Goal: Information Seeking & Learning: Check status

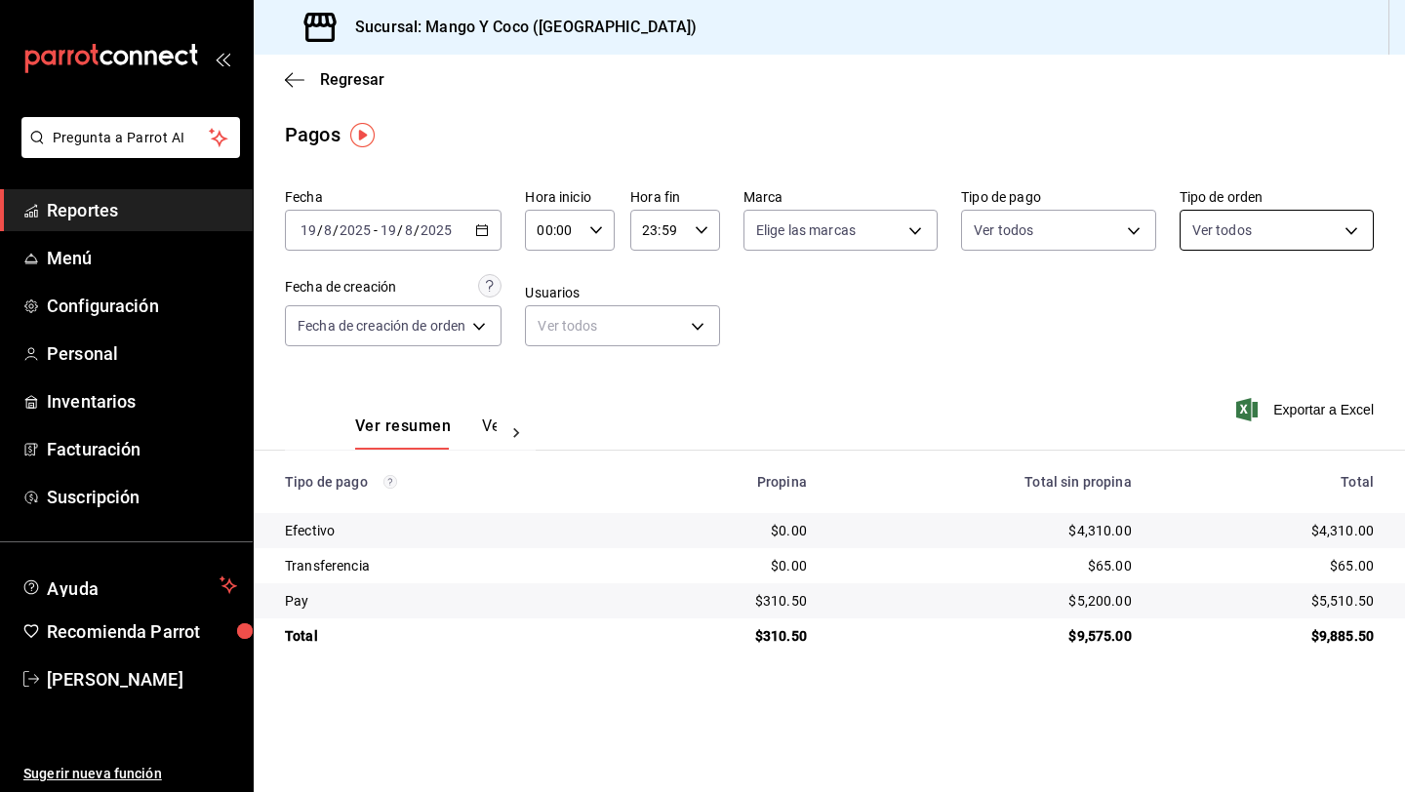
click at [1256, 240] on body "Pregunta a Parrot AI Reportes Menú Configuración Personal Inventarios Facturaci…" at bounding box center [702, 396] width 1405 height 792
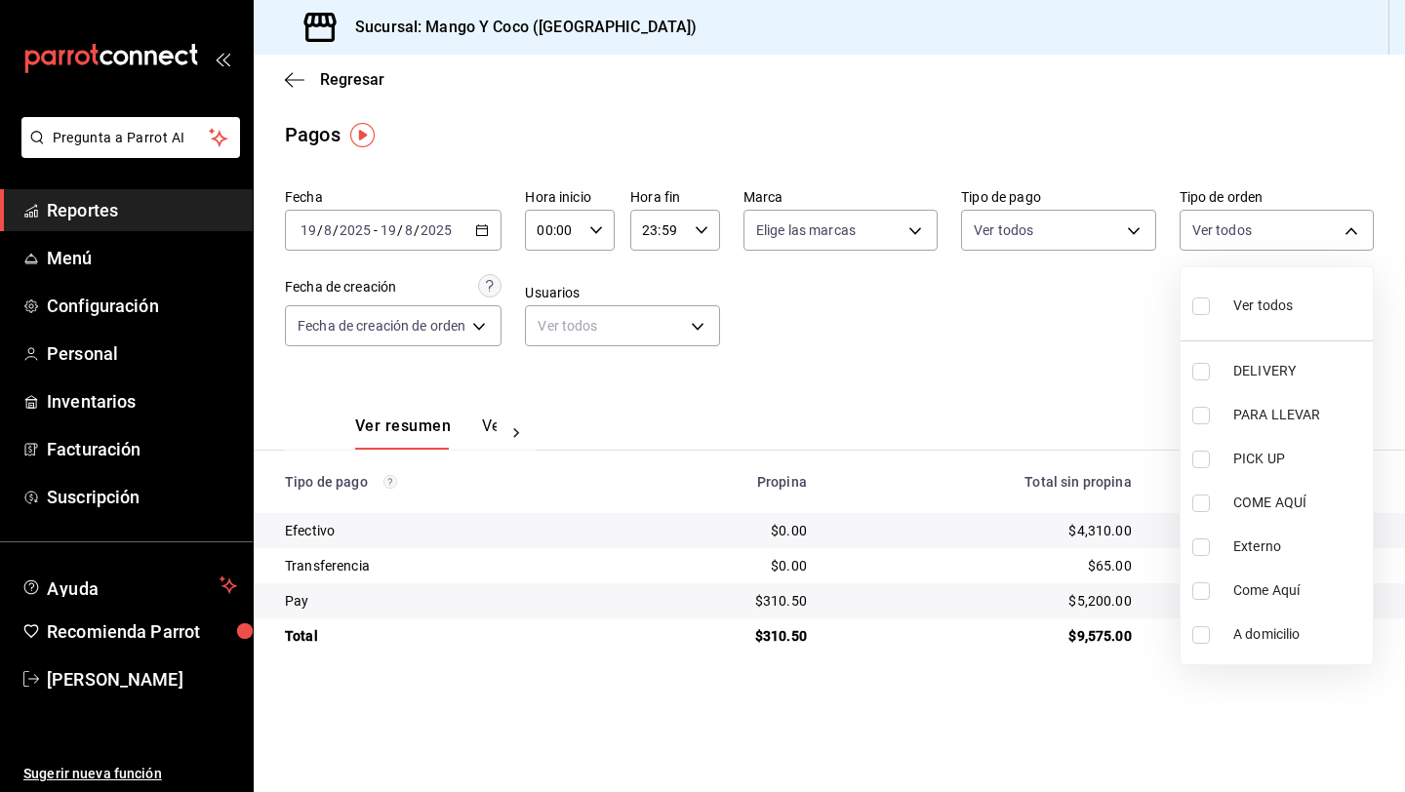
click at [1197, 316] on label at bounding box center [1205, 306] width 25 height 28
click at [1197, 315] on input "checkbox" at bounding box center [1202, 307] width 18 height 18
checkbox input "false"
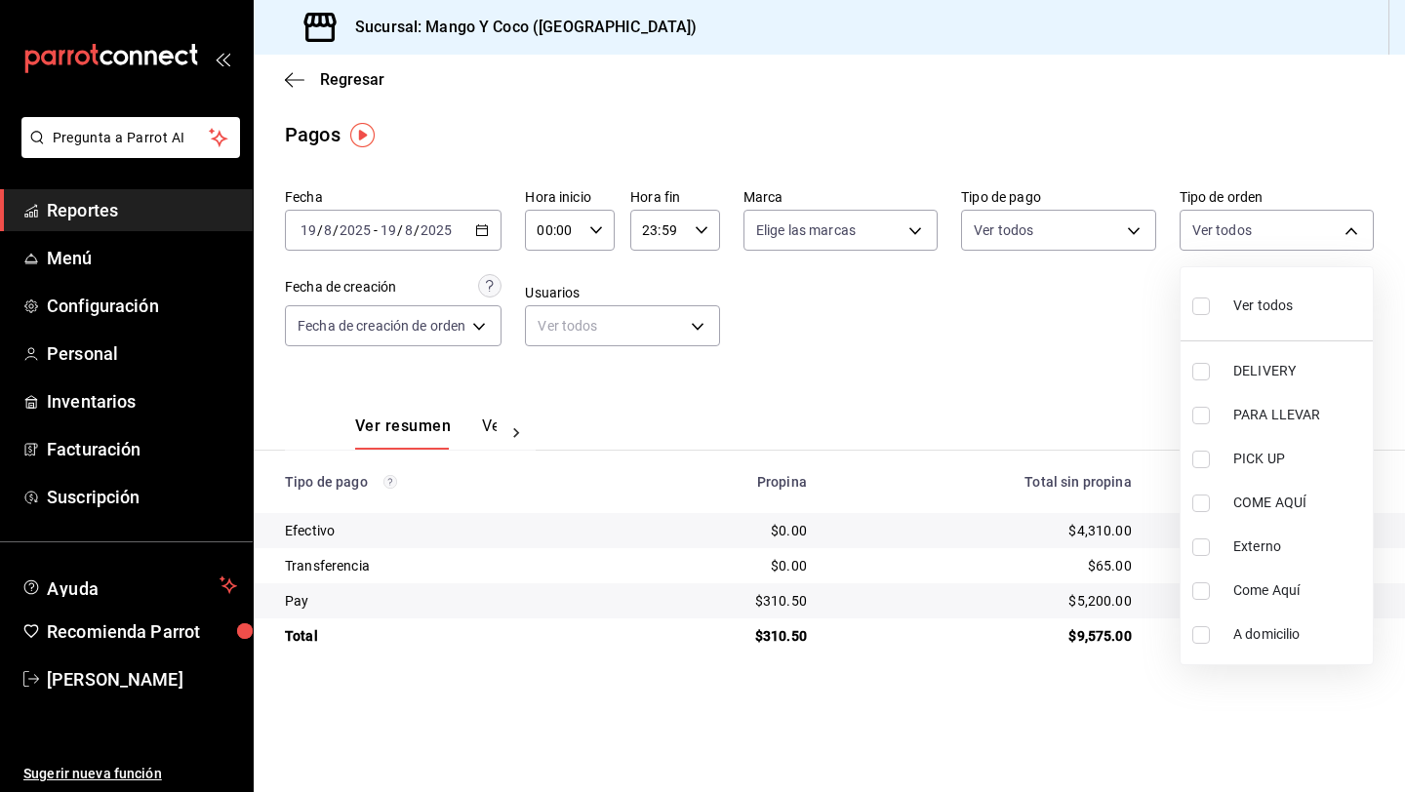
checkbox input "false"
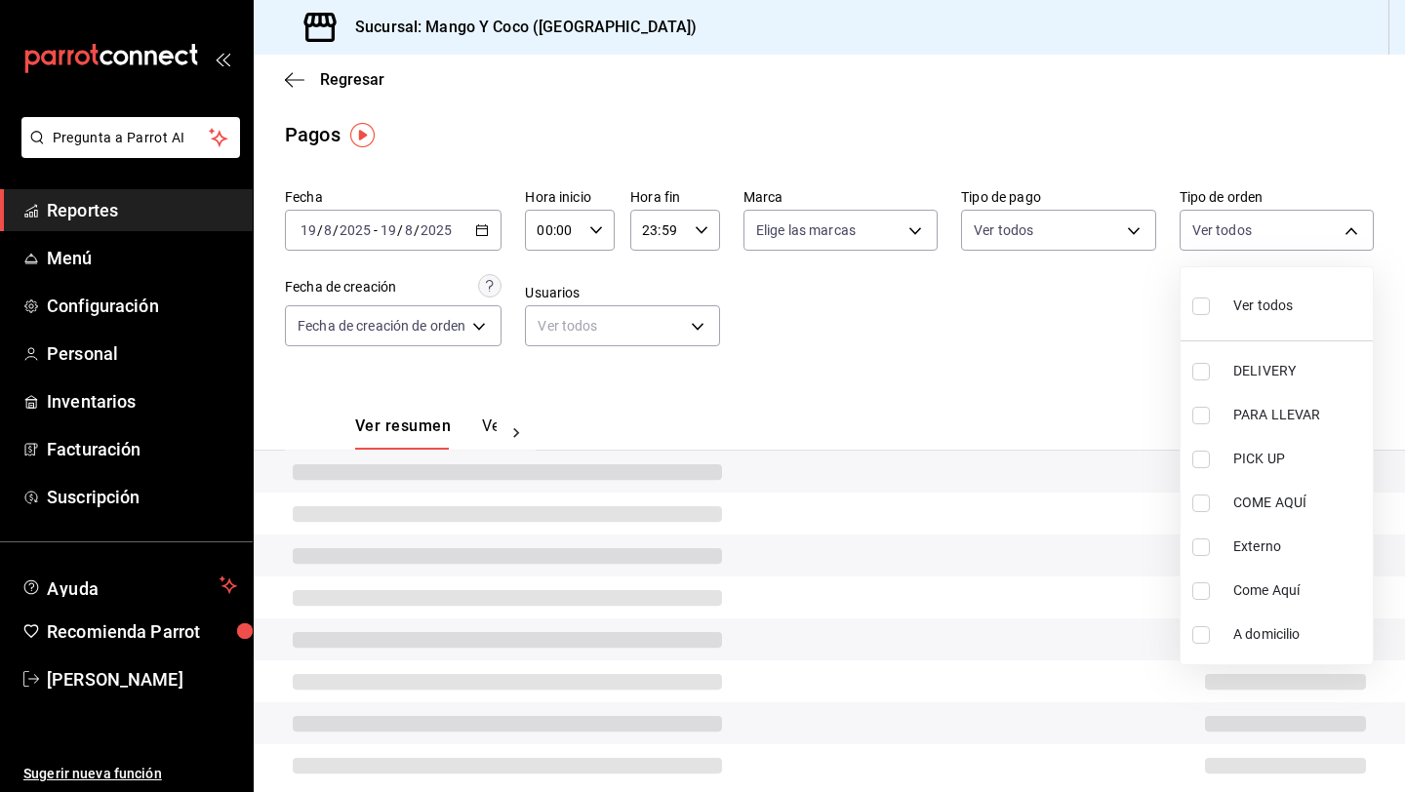
click at [1201, 310] on input "checkbox" at bounding box center [1202, 307] width 18 height 18
checkbox input "true"
type input "5d557e33-8e3b-4e7a-adf0-e2d1449f445d,e47f4cf5-f69b-47dd-93b4-00143df15fe9,27a36…"
checkbox input "true"
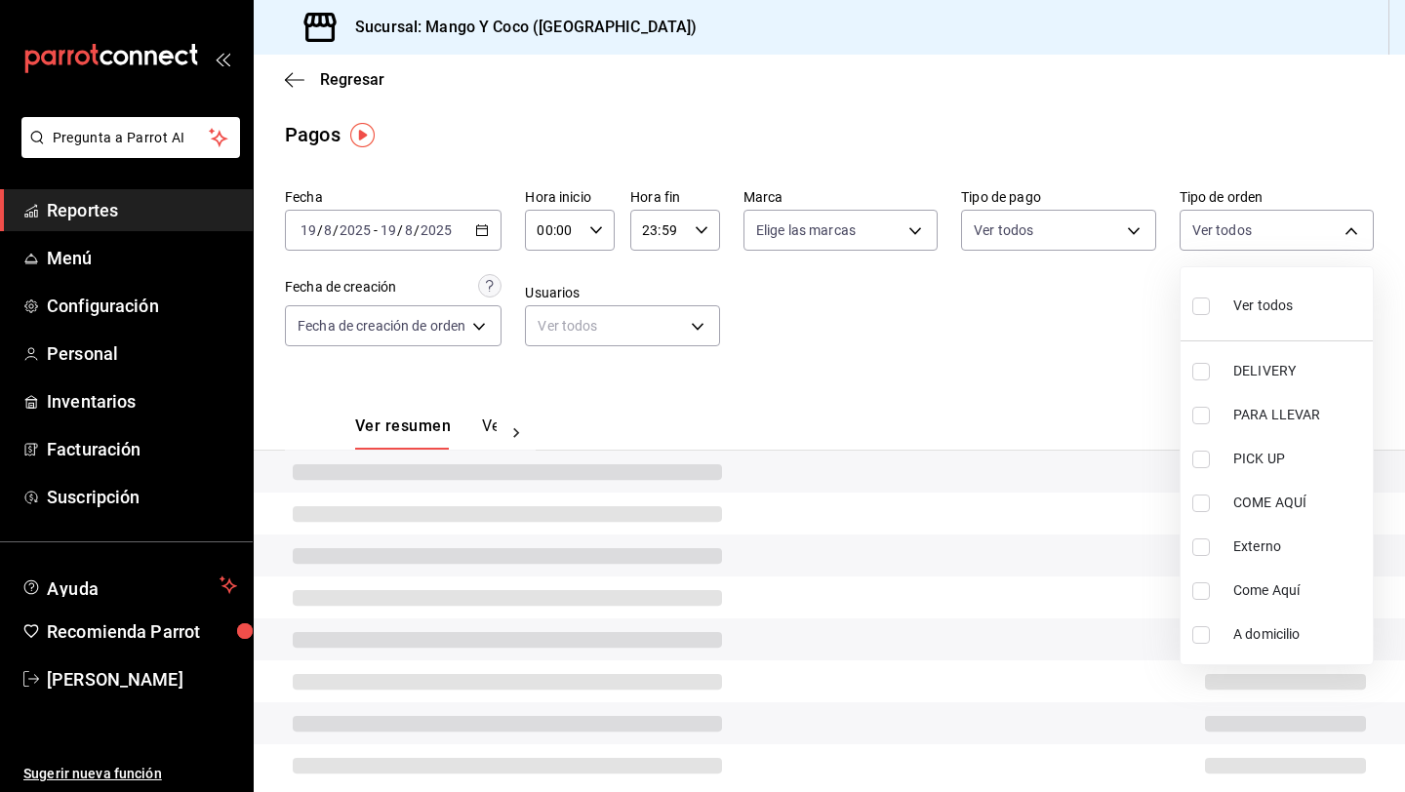
checkbox input "true"
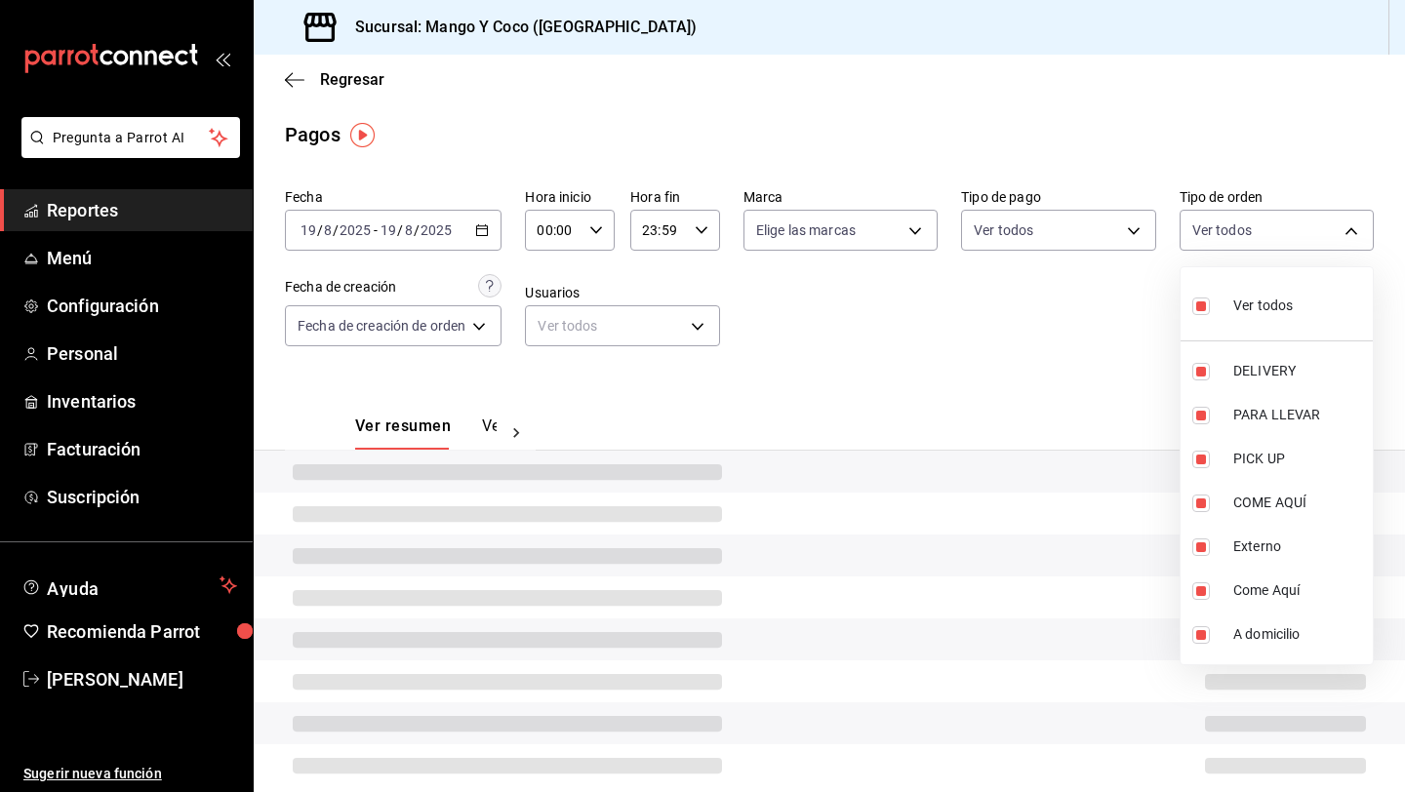
click at [1202, 309] on input "checkbox" at bounding box center [1202, 307] width 18 height 18
checkbox input "false"
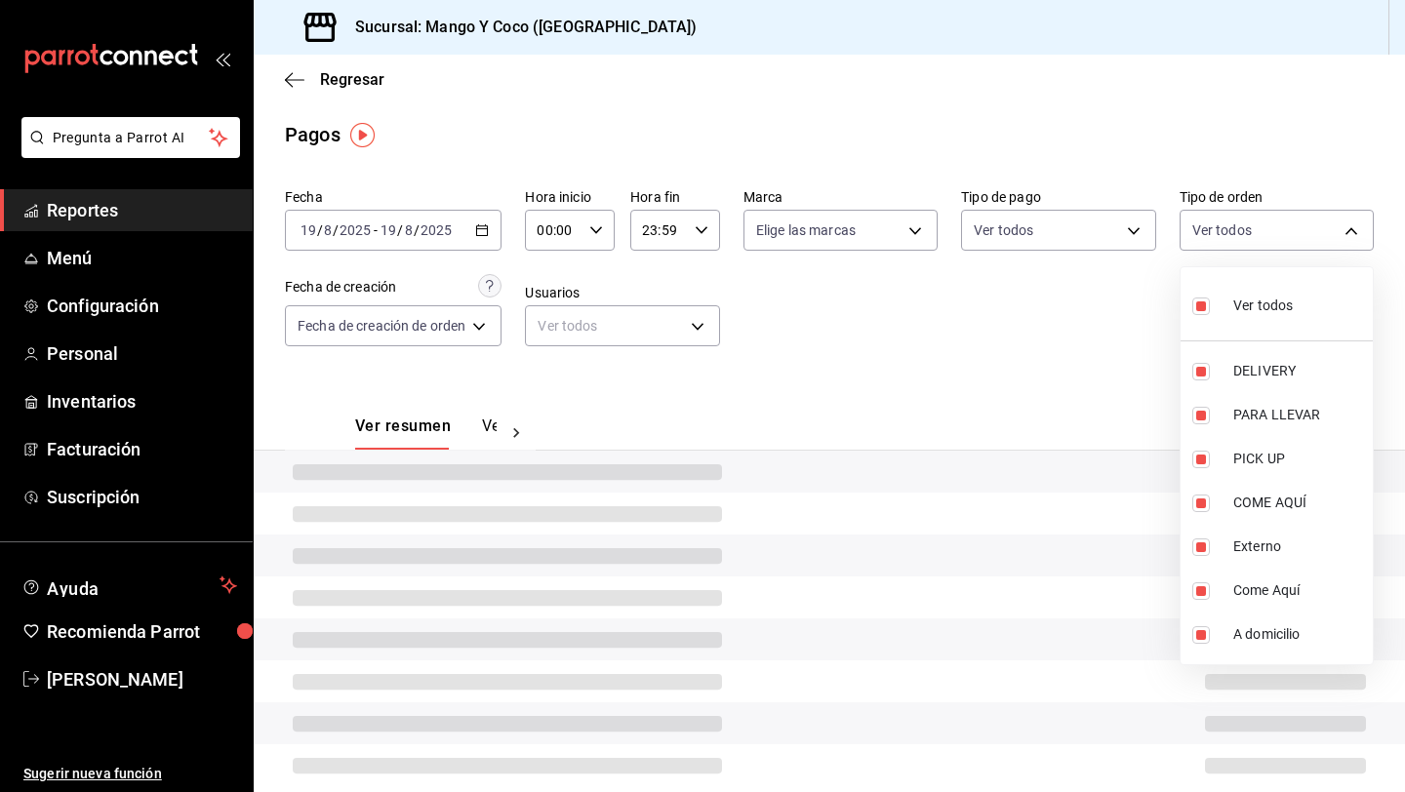
checkbox input "false"
click at [1203, 367] on input "checkbox" at bounding box center [1202, 372] width 18 height 18
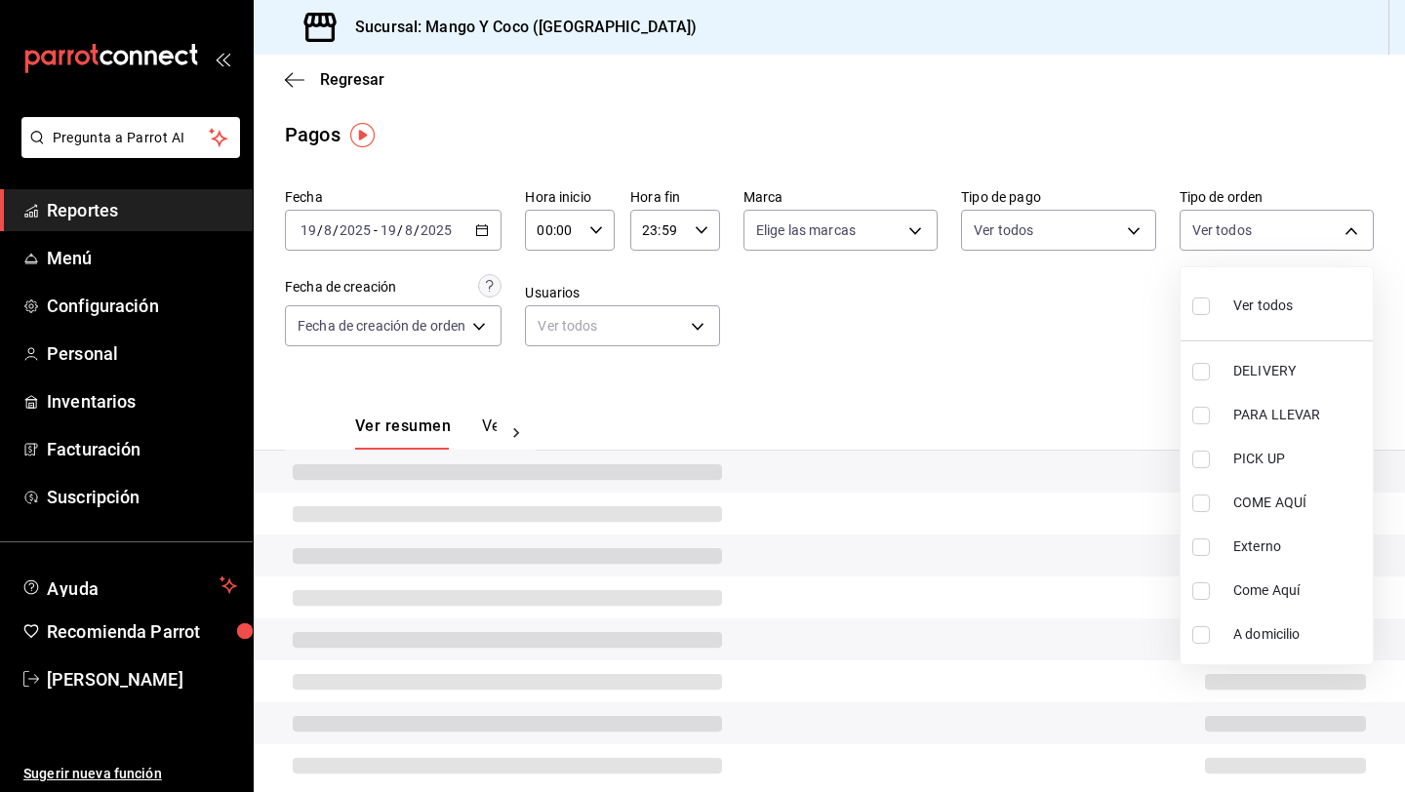
checkbox input "true"
type input "5d557e33-8e3b-4e7a-adf0-e2d1449f445d"
click at [1047, 377] on div at bounding box center [702, 396] width 1405 height 792
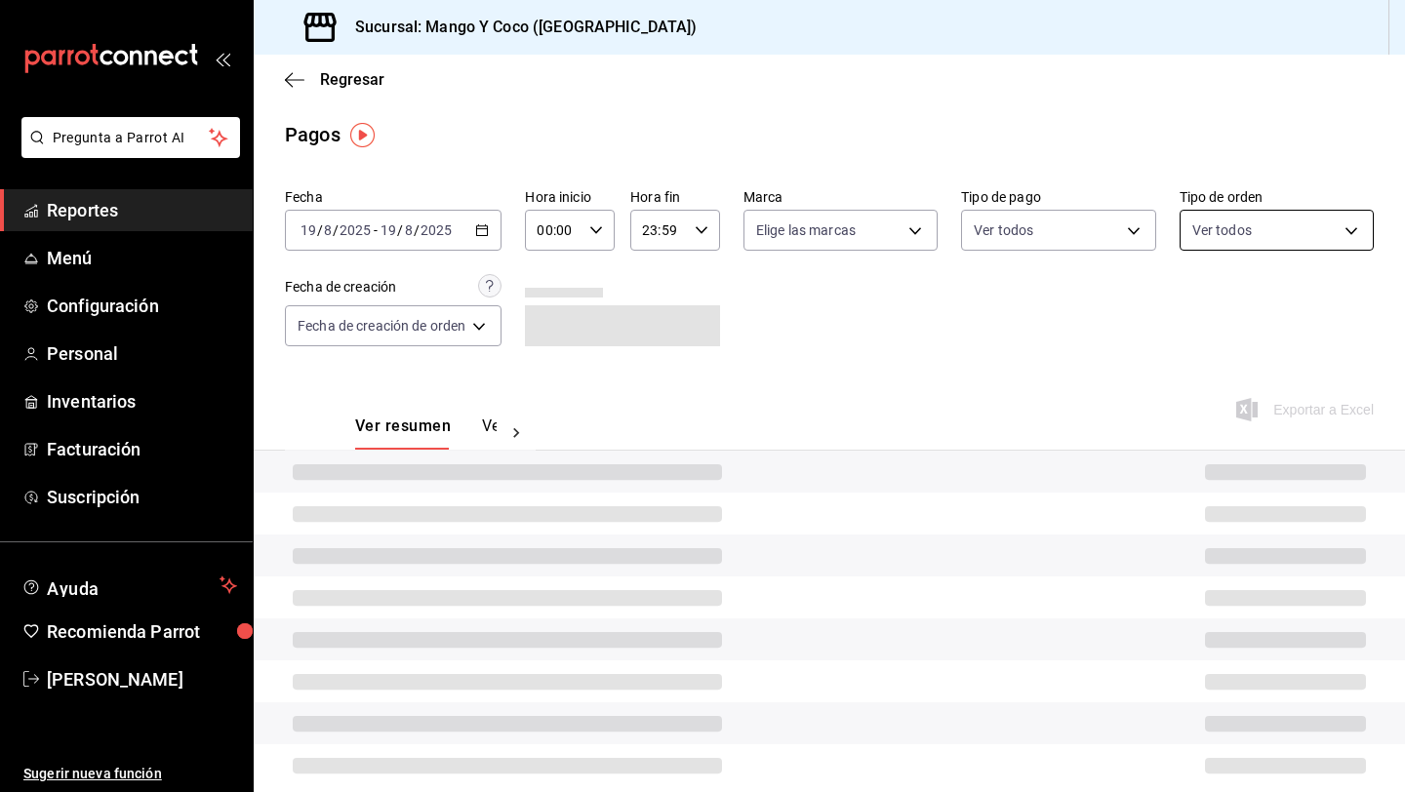
click at [1223, 225] on body "Pregunta a Parrot AI Reportes Menú Configuración Personal Inventarios Facturaci…" at bounding box center [702, 396] width 1405 height 792
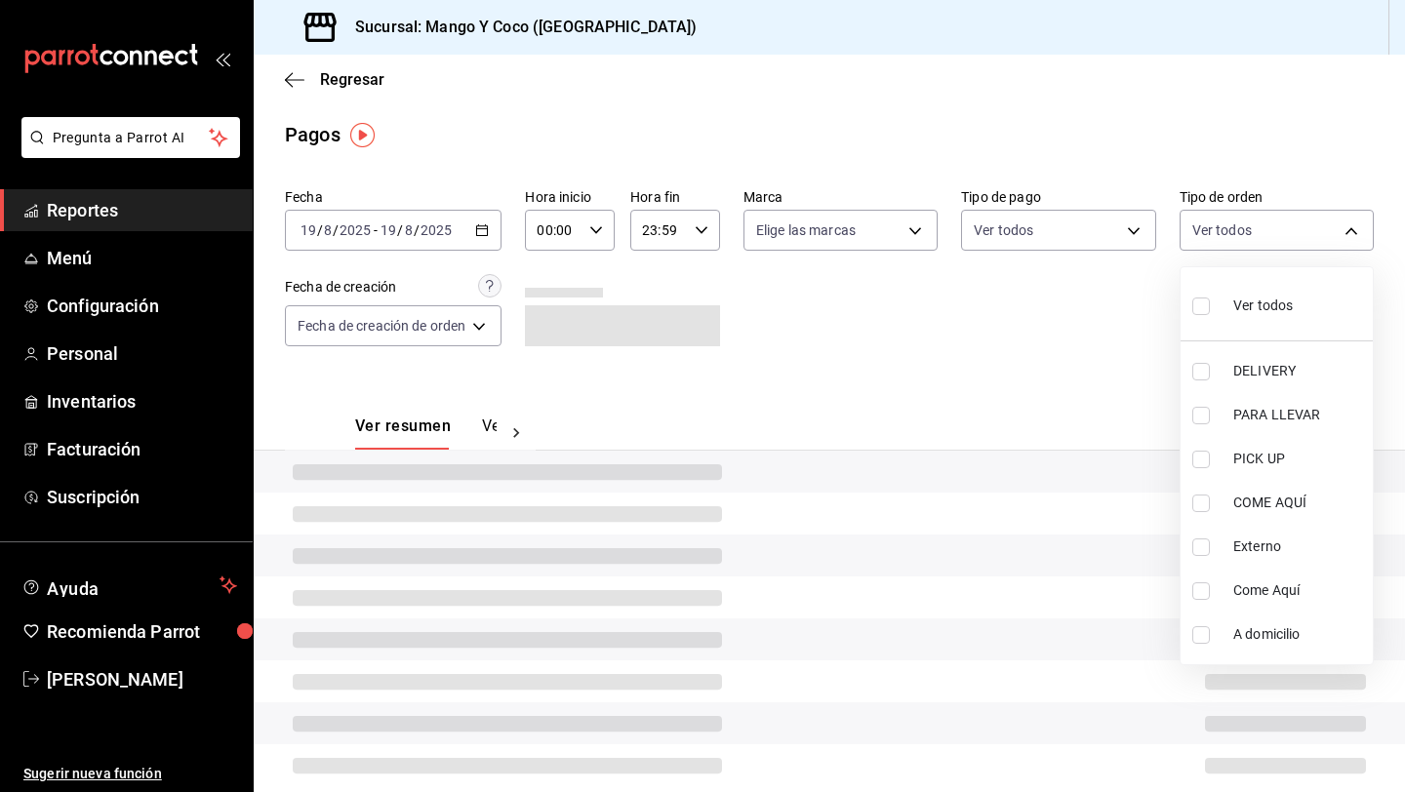
click at [1204, 370] on input "checkbox" at bounding box center [1202, 372] width 18 height 18
checkbox input "true"
type input "5d557e33-8e3b-4e7a-adf0-e2d1449f445d"
click at [978, 368] on div at bounding box center [702, 396] width 1405 height 792
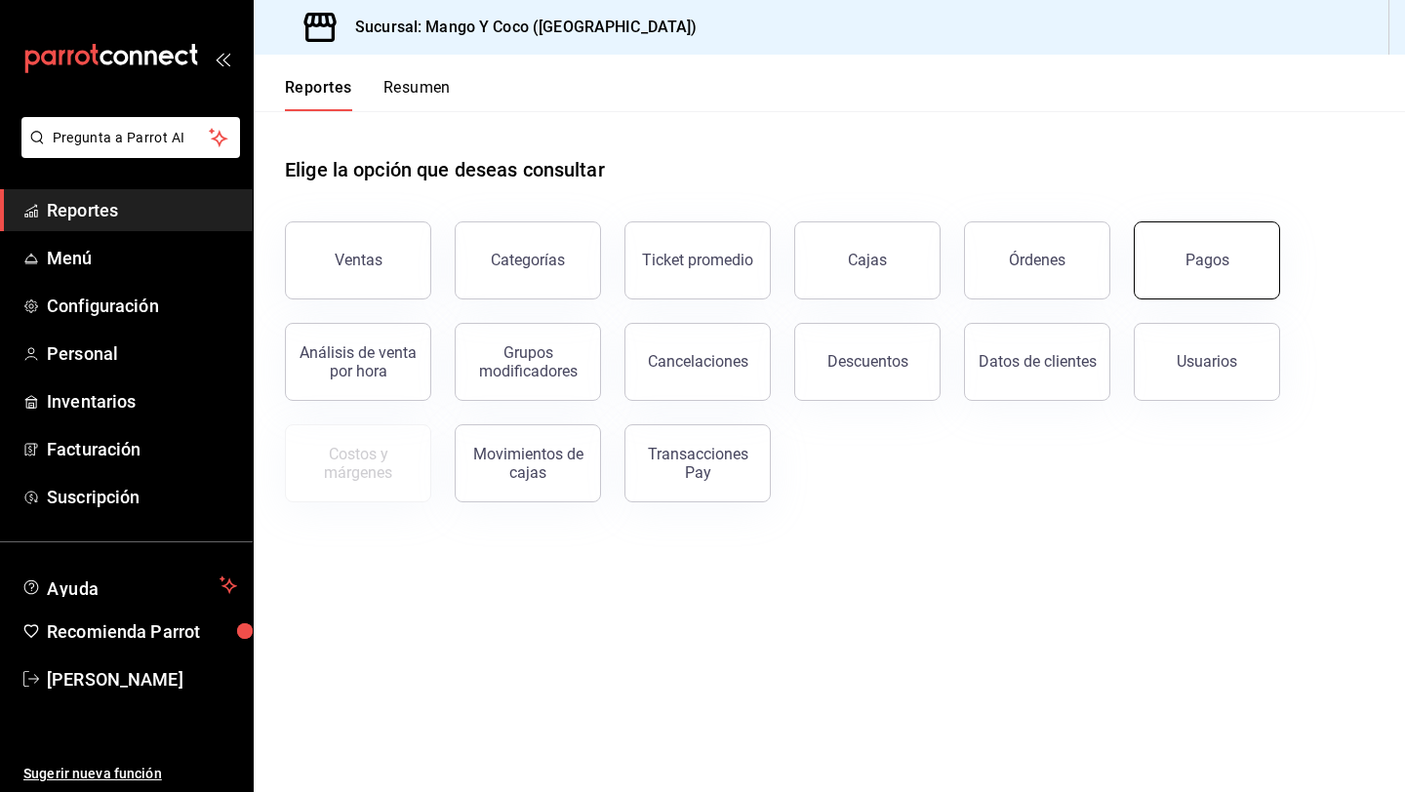
click at [1225, 275] on button "Pagos" at bounding box center [1207, 261] width 146 height 78
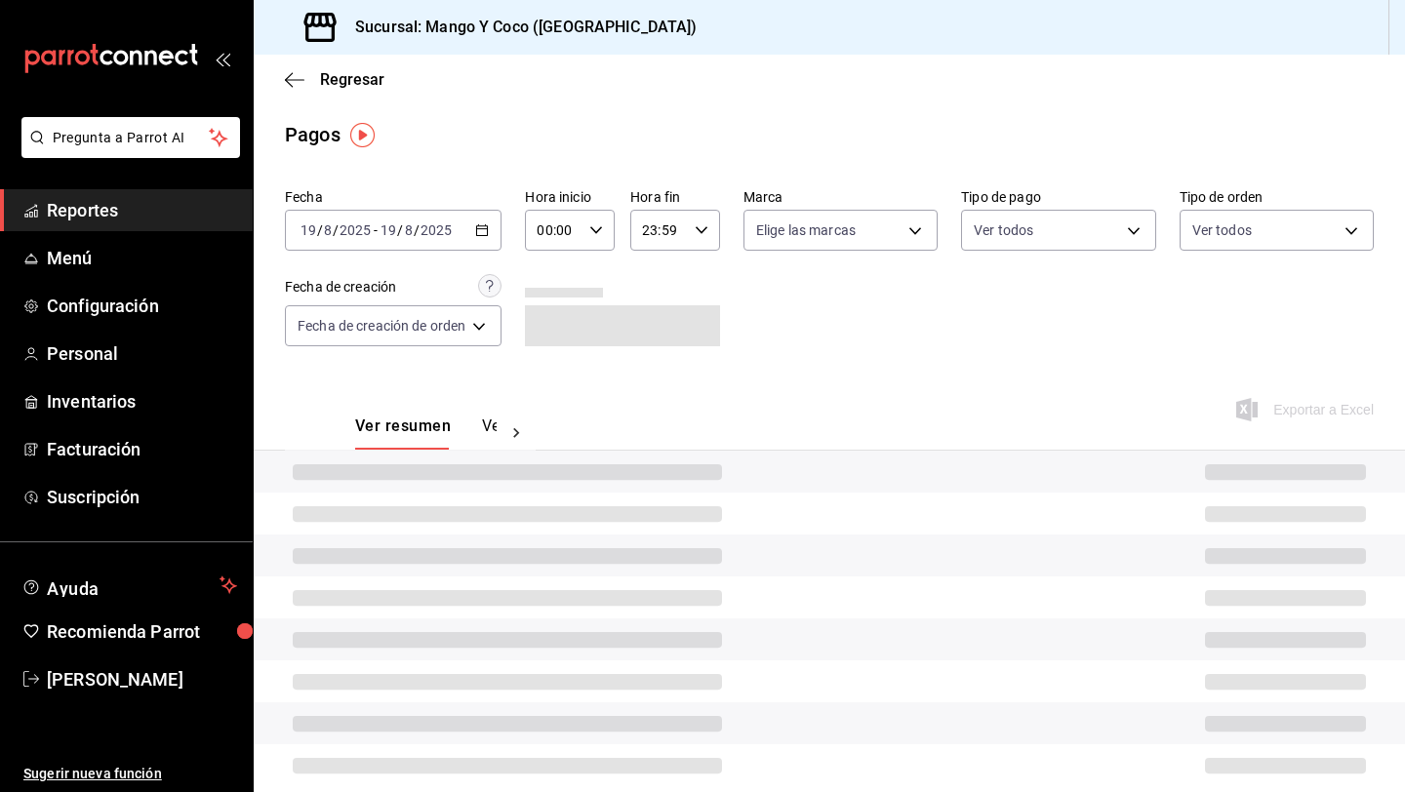
click at [1218, 254] on div "Fecha [DATE] [DATE] - [DATE] [DATE] Hora inicio 00:00 Hora inicio Hora fin 23:5…" at bounding box center [829, 275] width 1089 height 189
click at [1214, 244] on body "Pregunta a Parrot AI Reportes Menú Configuración Personal Inventarios Facturaci…" at bounding box center [702, 396] width 1405 height 792
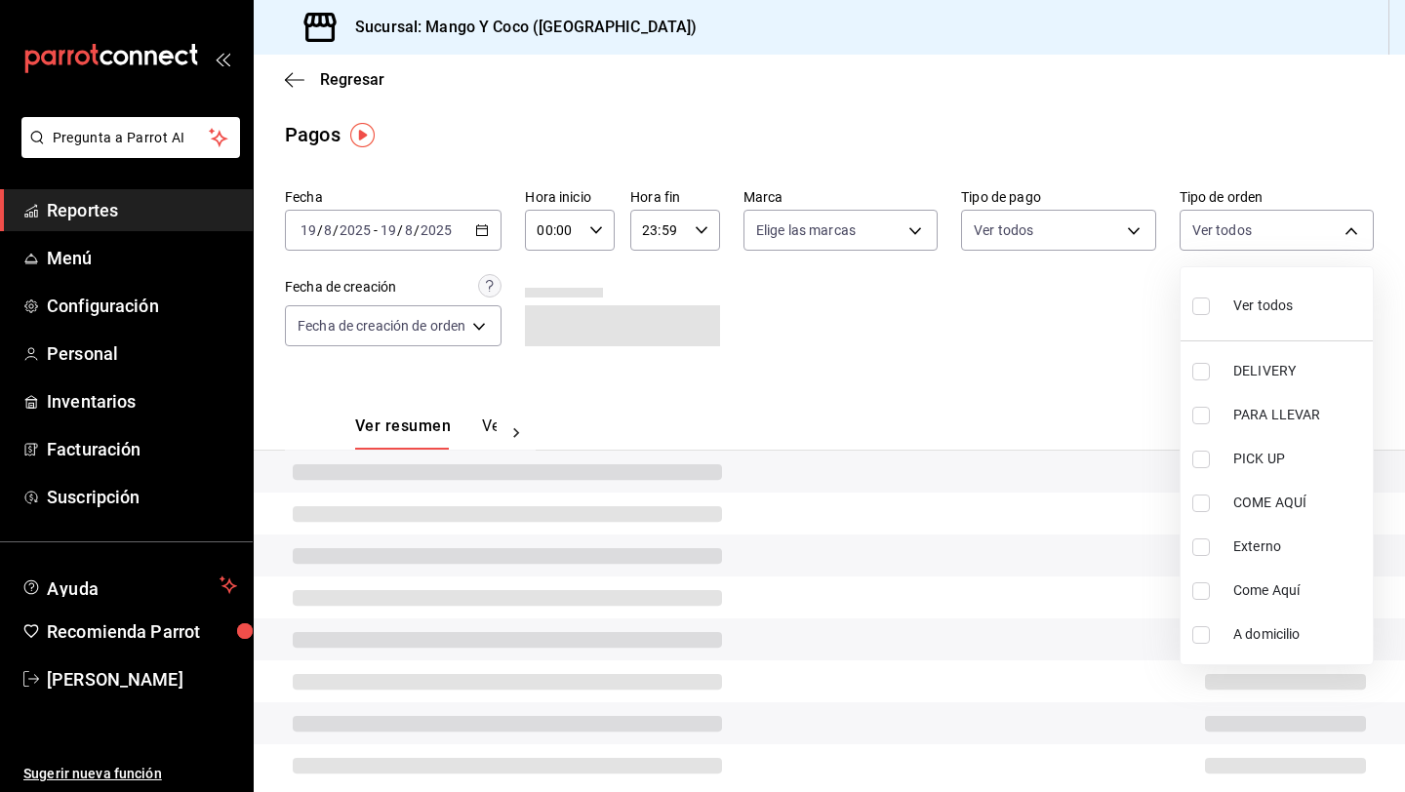
click at [1202, 369] on input "checkbox" at bounding box center [1202, 372] width 18 height 18
checkbox input "true"
type input "5d557e33-8e3b-4e7a-adf0-e2d1449f445d"
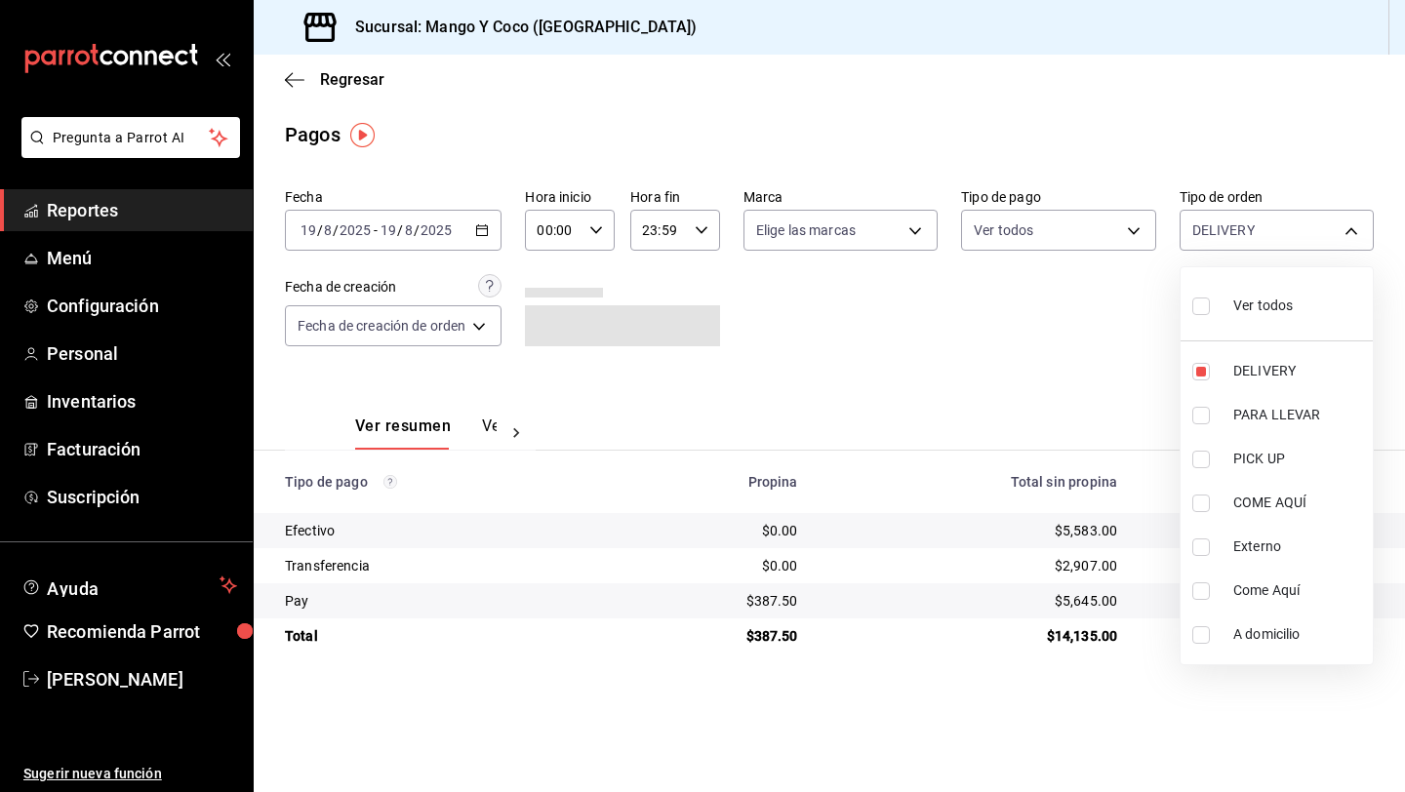
click at [1049, 365] on div at bounding box center [702, 396] width 1405 height 792
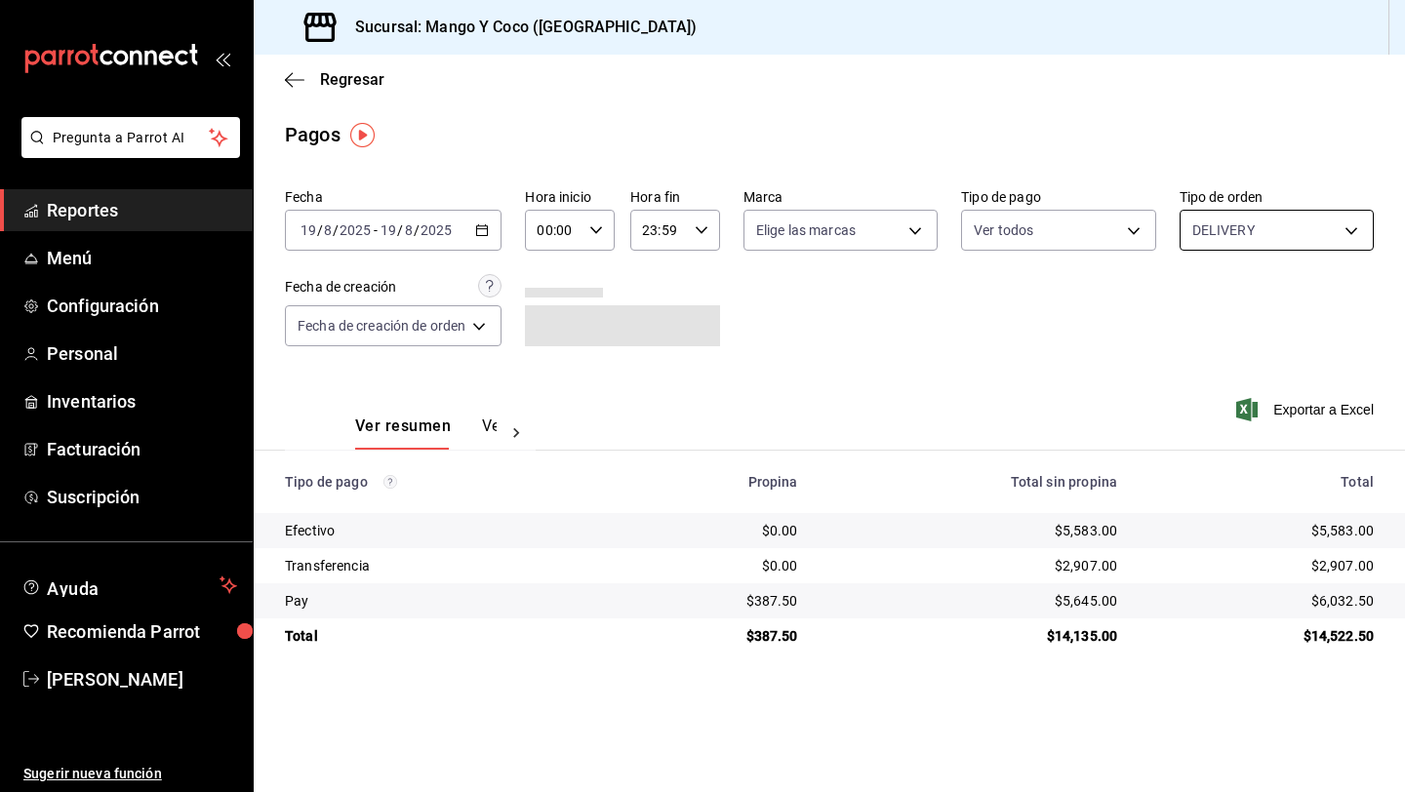
click at [1205, 245] on body "Pregunta a Parrot AI Reportes Menú Configuración Personal Inventarios Facturaci…" at bounding box center [702, 396] width 1405 height 792
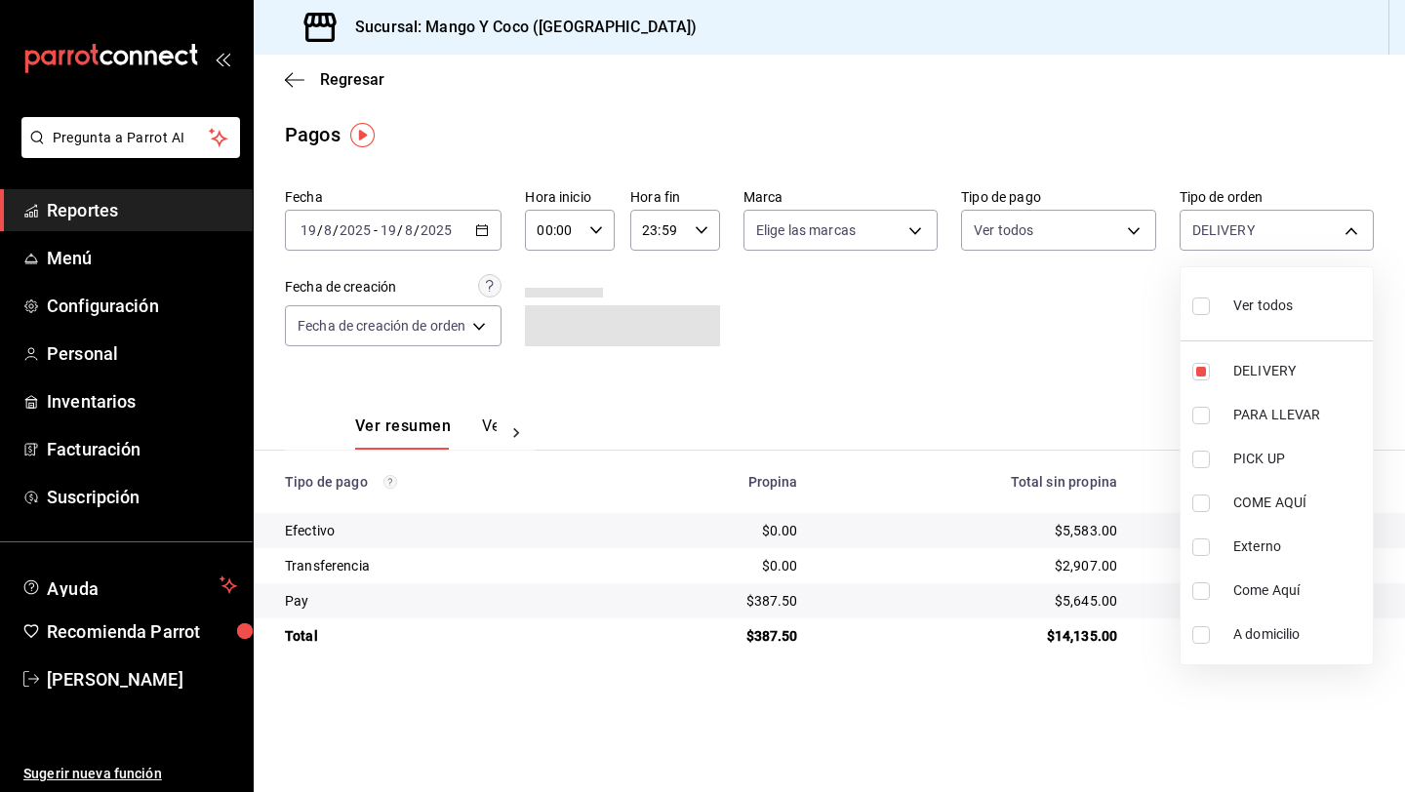
click at [1193, 315] on label at bounding box center [1205, 306] width 25 height 28
click at [1193, 315] on input "checkbox" at bounding box center [1202, 307] width 18 height 18
checkbox input "false"
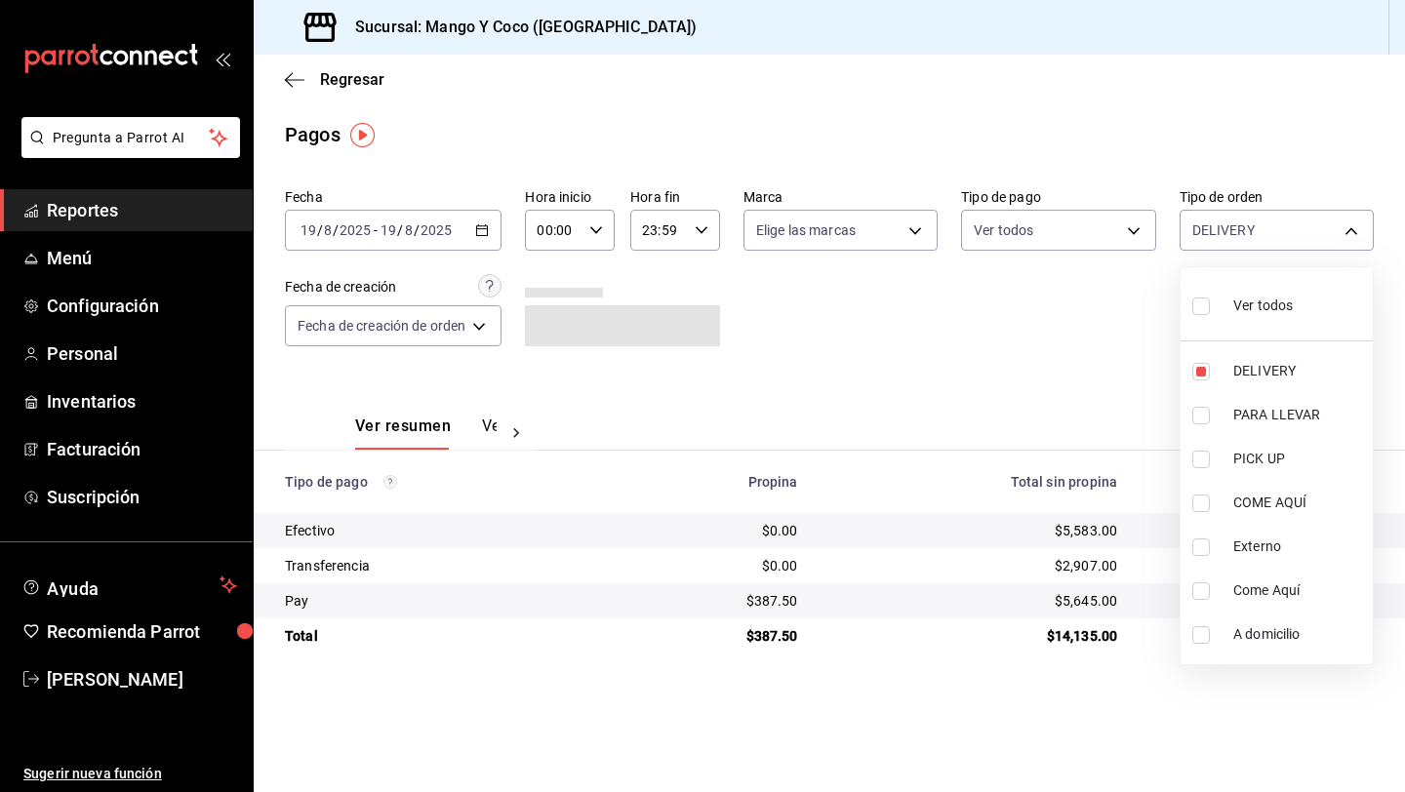
checkbox input "false"
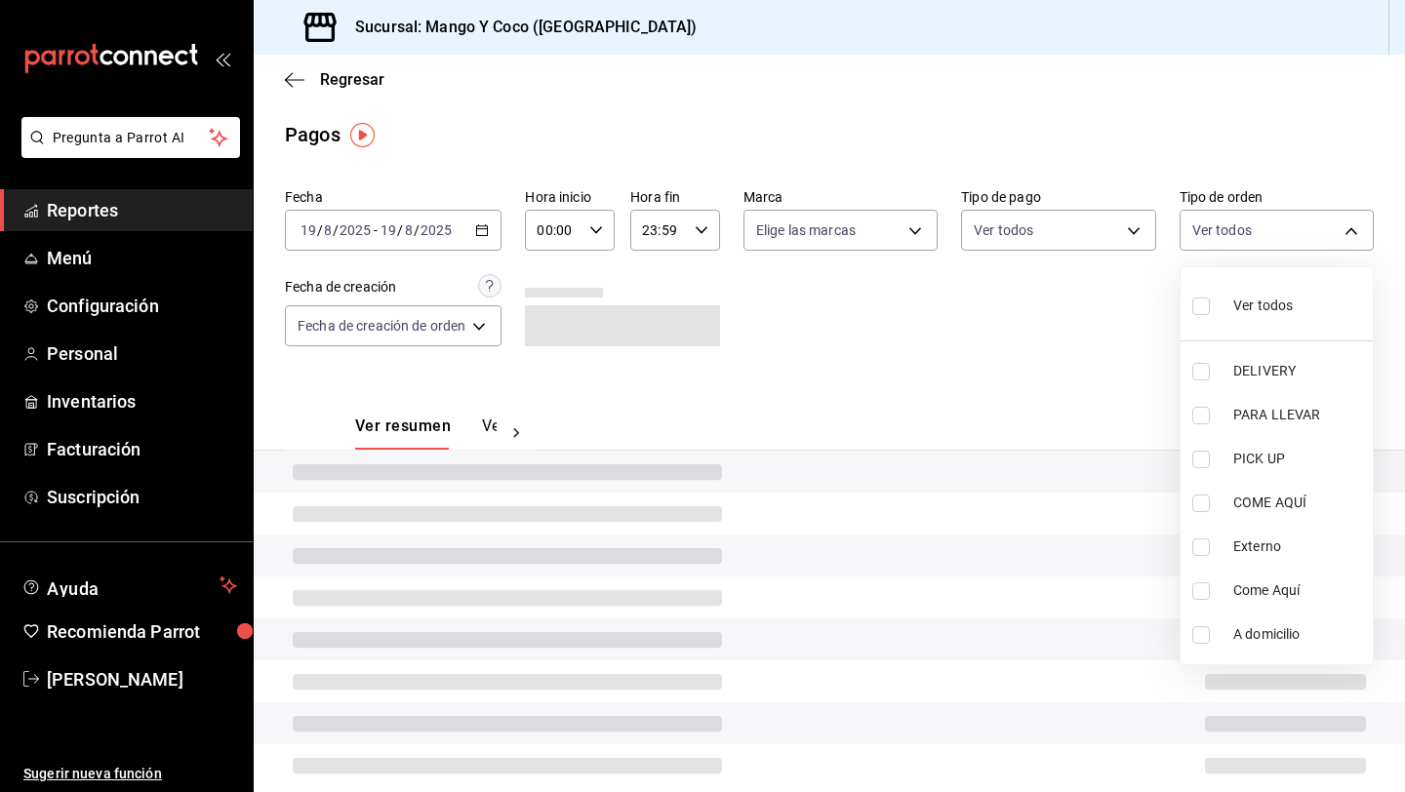
click at [1197, 309] on input "checkbox" at bounding box center [1202, 307] width 18 height 18
checkbox input "true"
type input "5d557e33-8e3b-4e7a-adf0-e2d1449f445d,e47f4cf5-f69b-47dd-93b4-00143df15fe9,27a36…"
checkbox input "true"
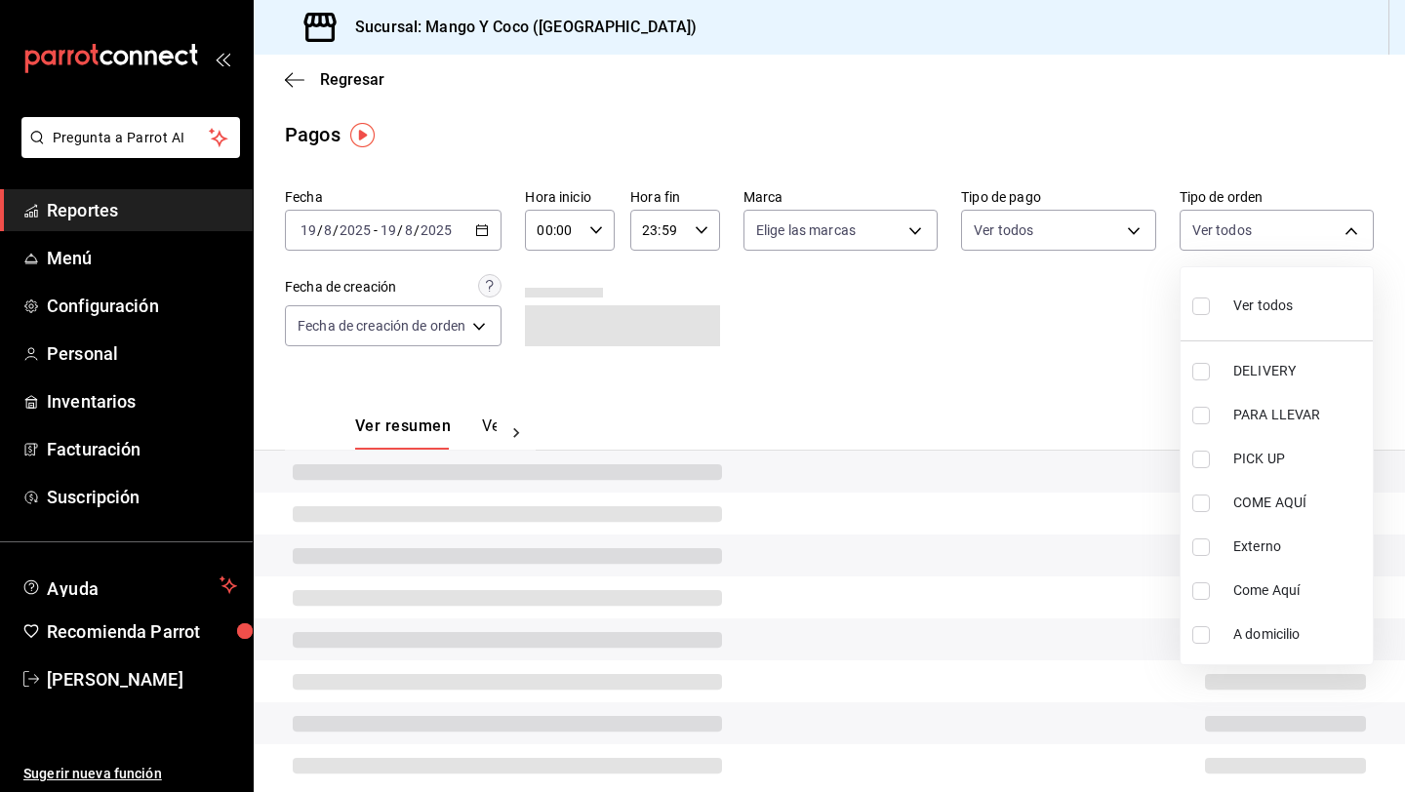
checkbox input "true"
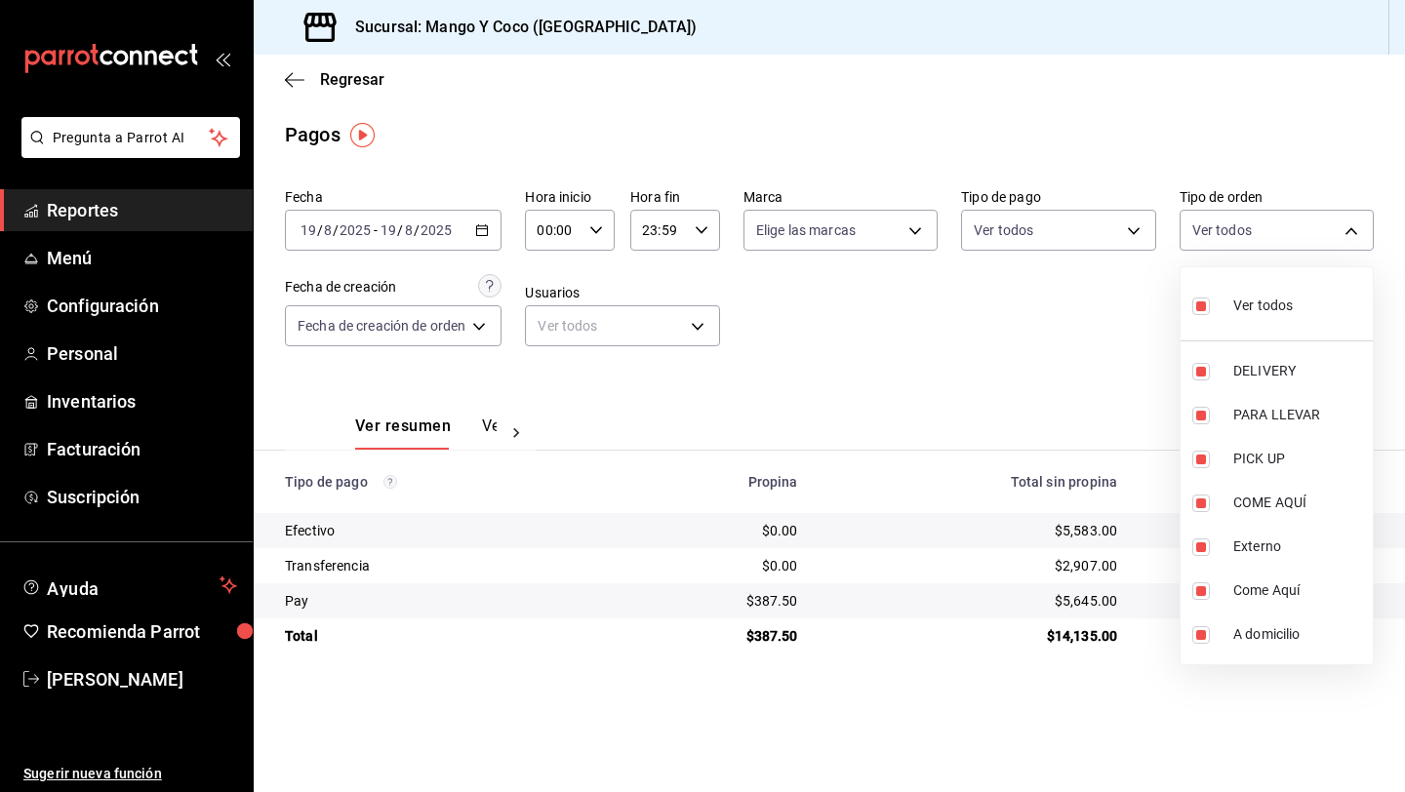
click at [1203, 315] on label at bounding box center [1205, 306] width 25 height 28
click at [1203, 315] on input "checkbox" at bounding box center [1202, 307] width 18 height 18
checkbox input "true"
type input "5d557e33-8e3b-4e7a-adf0-e2d1449f445d,e47f4cf5-f69b-47dd-93b4-00143df15fe9,27a36…"
checkbox input "true"
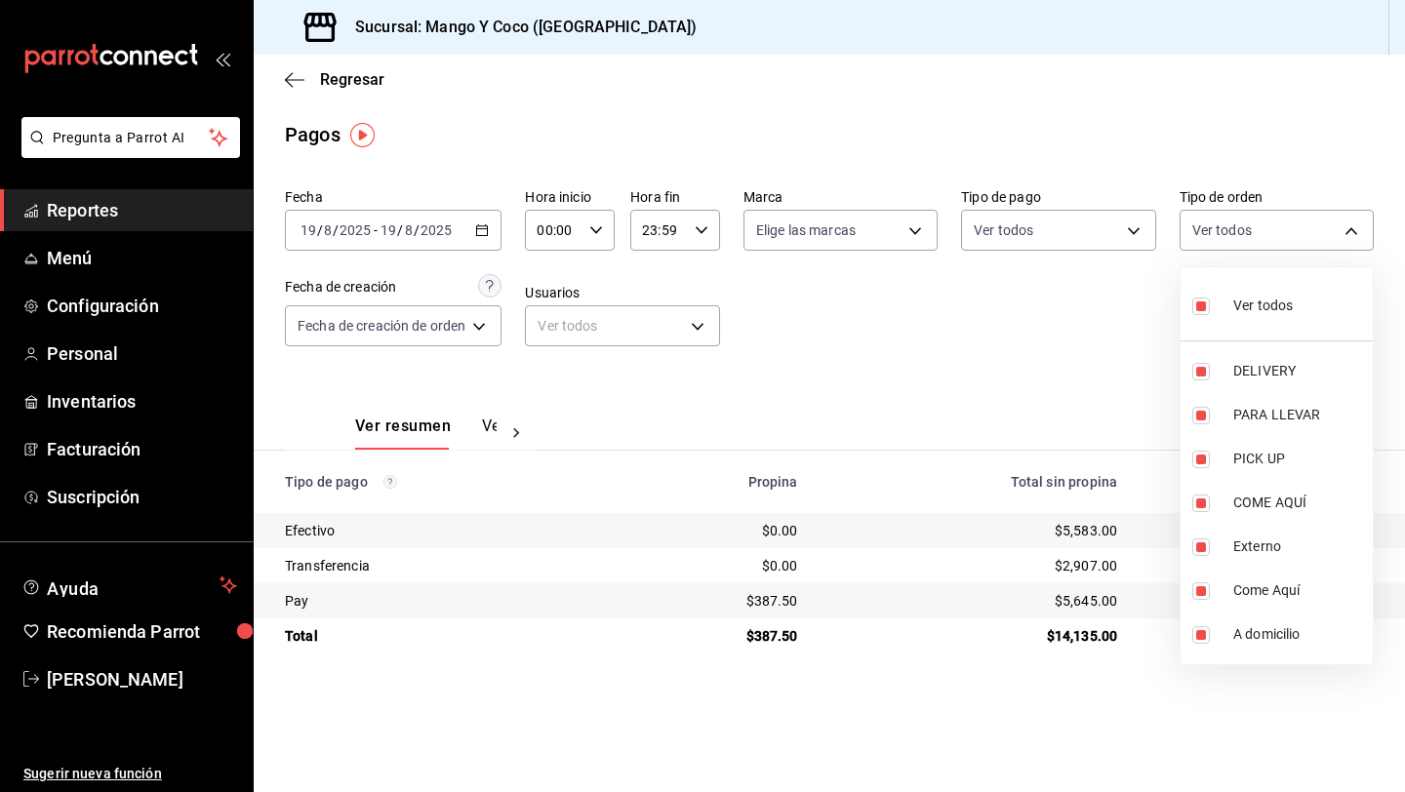
checkbox input "true"
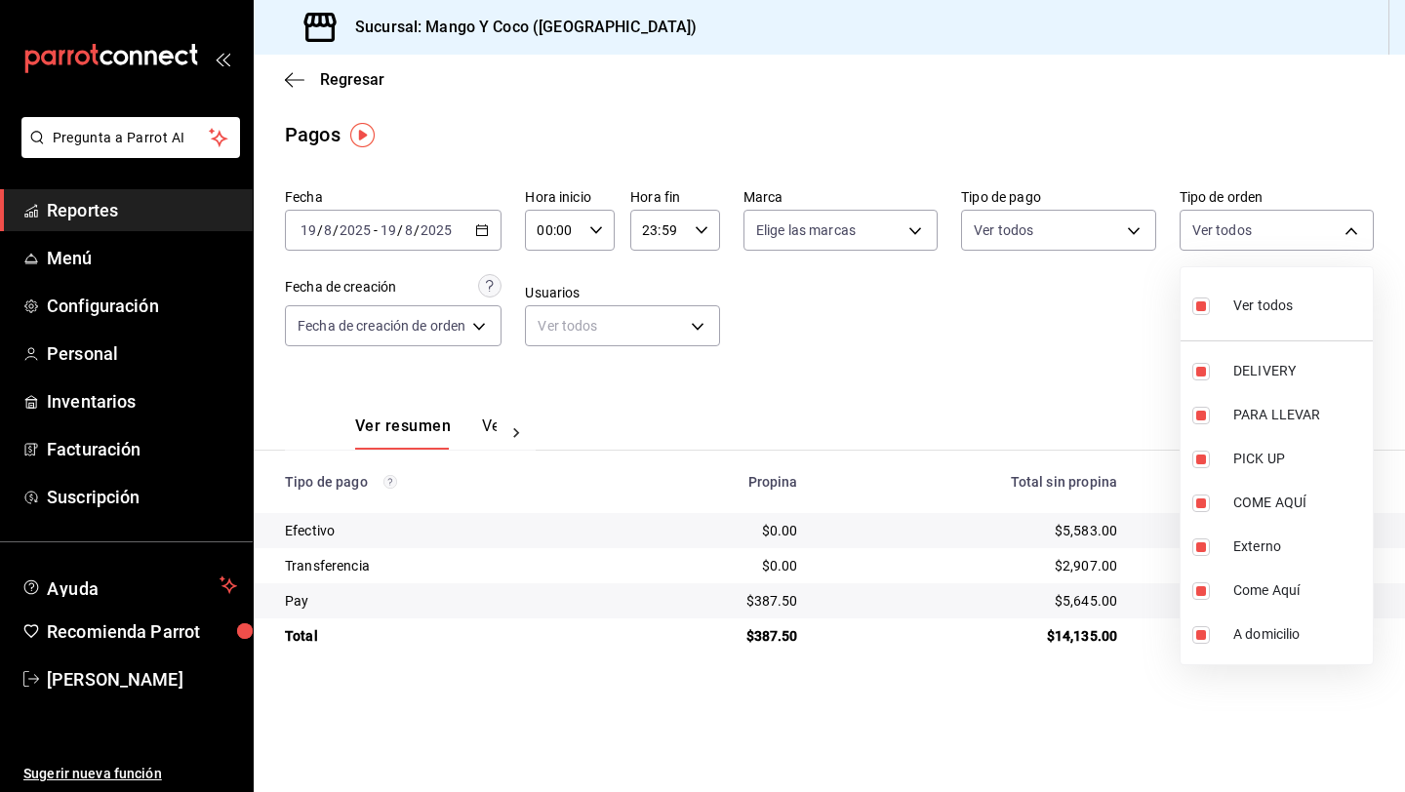
checkbox input "true"
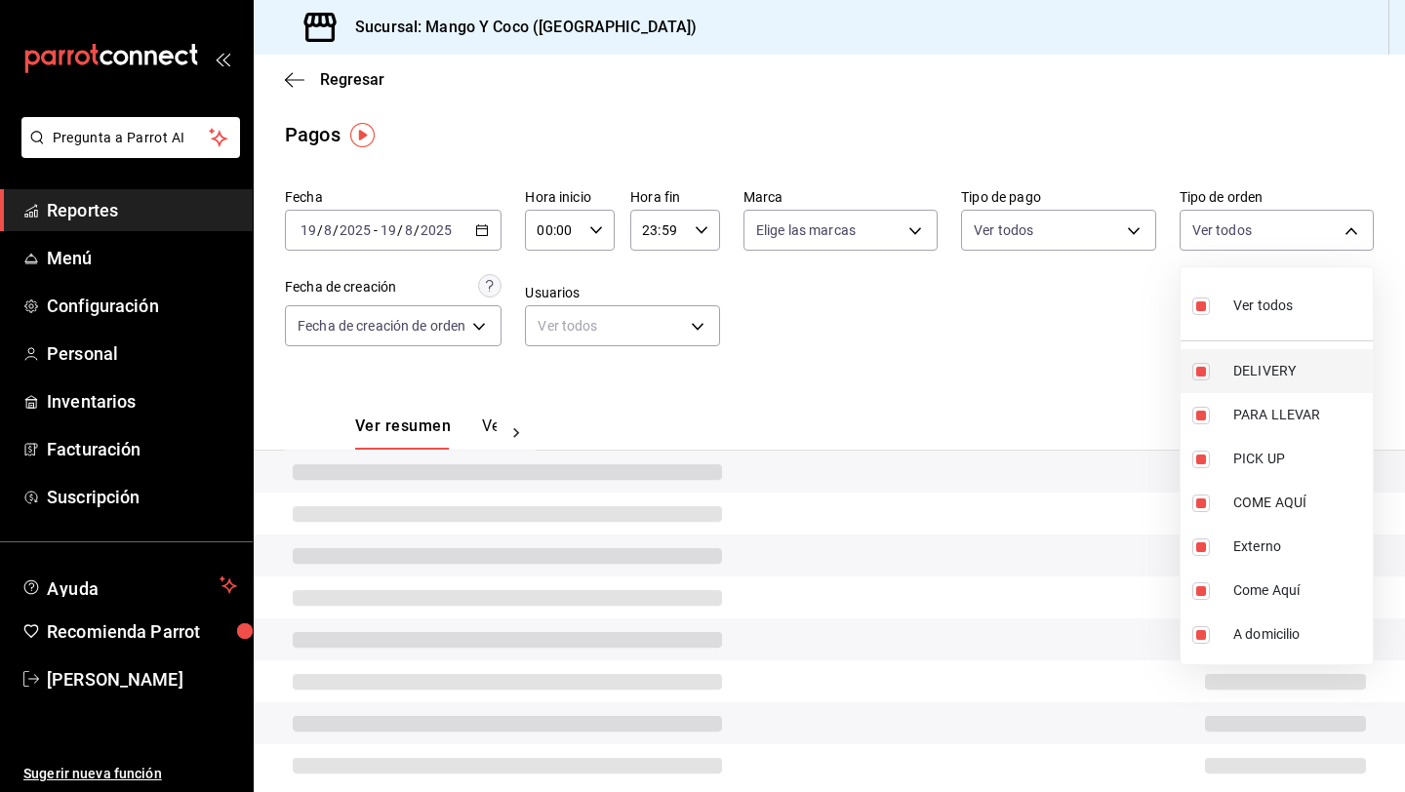
click at [1202, 366] on input "checkbox" at bounding box center [1202, 372] width 18 height 18
checkbox input "false"
type input "e47f4cf5-f69b-47dd-93b4-00143df15fe9,27a364d8-6312-4869-99a1-f3fb819ac42e,71ca7…"
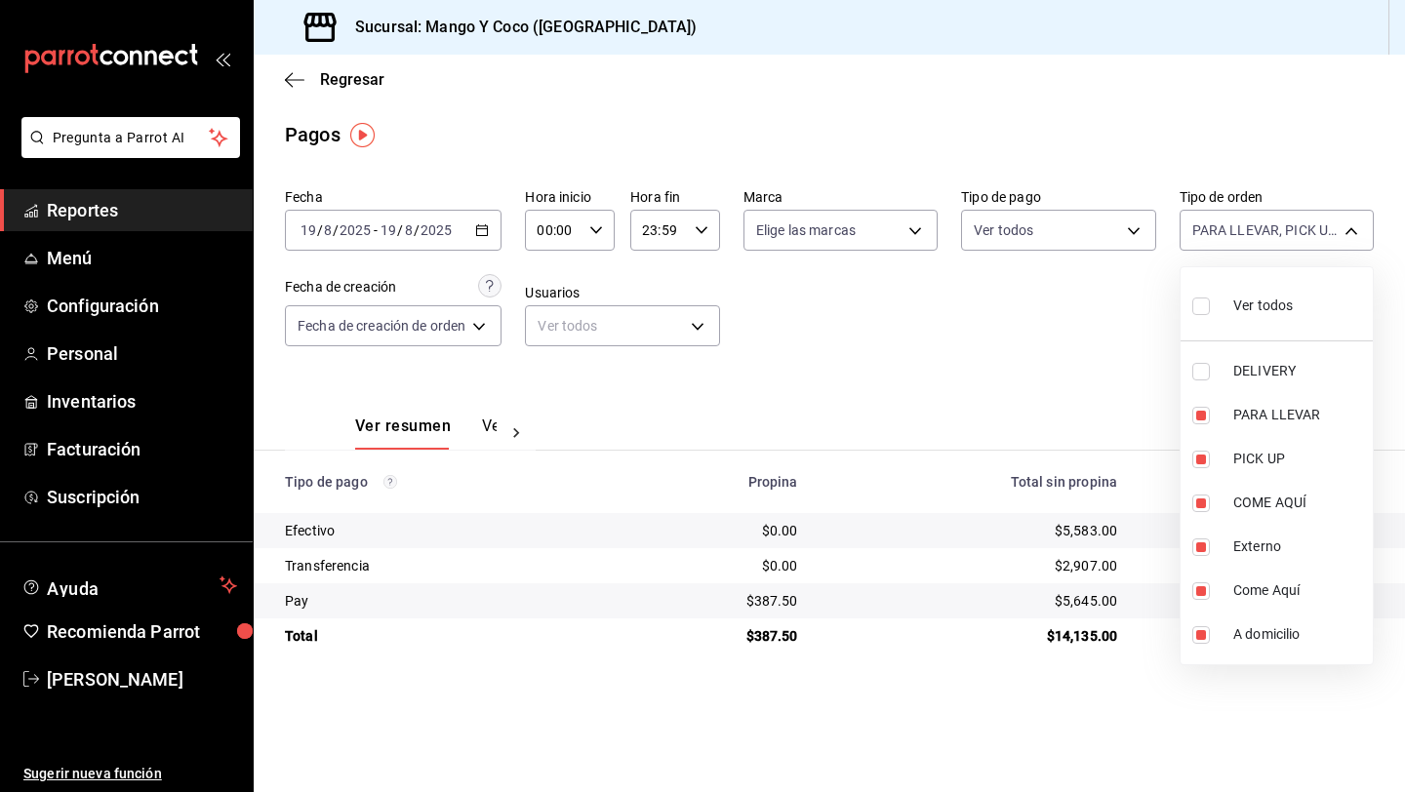
click at [1197, 319] on label at bounding box center [1205, 306] width 25 height 28
click at [1197, 315] on input "checkbox" at bounding box center [1202, 307] width 18 height 18
checkbox input "false"
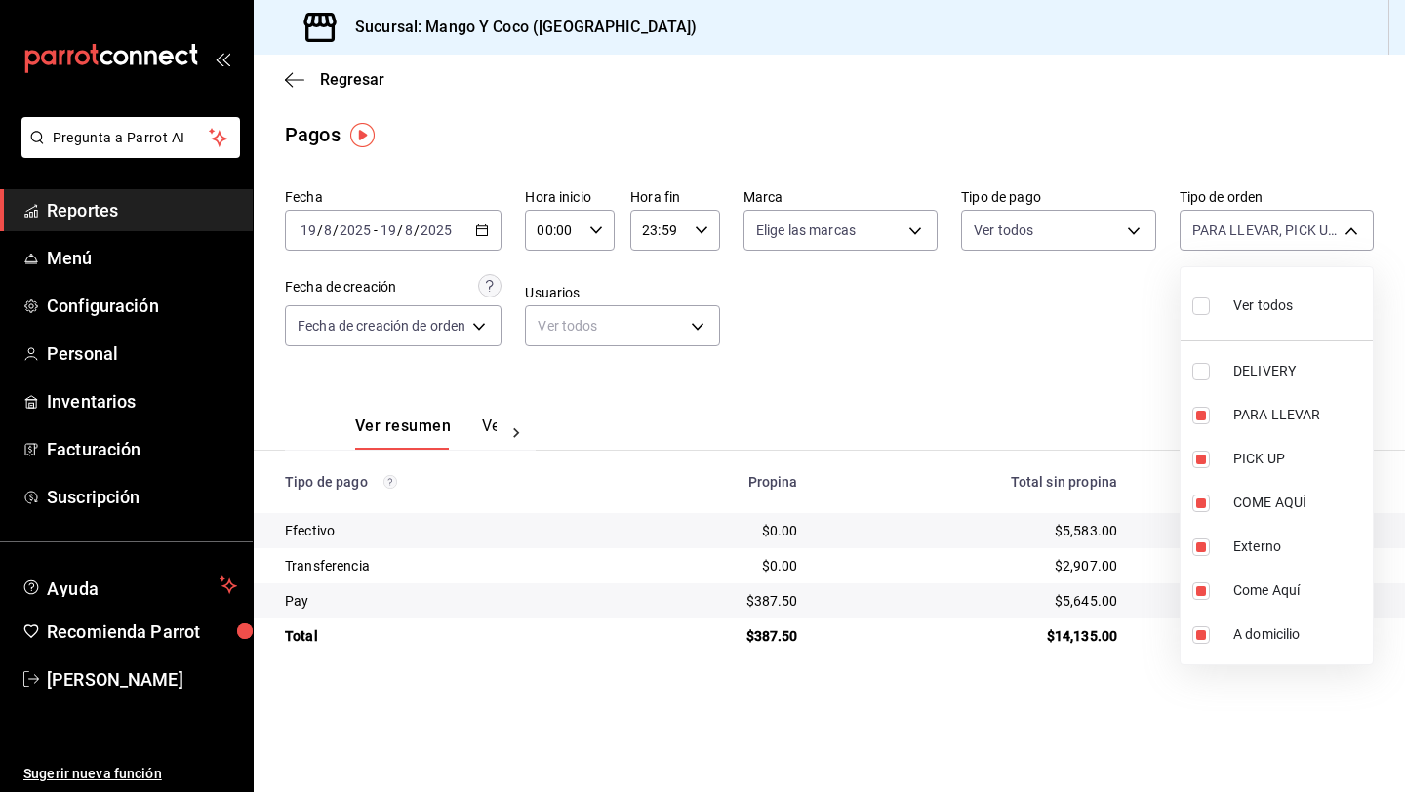
checkbox input "false"
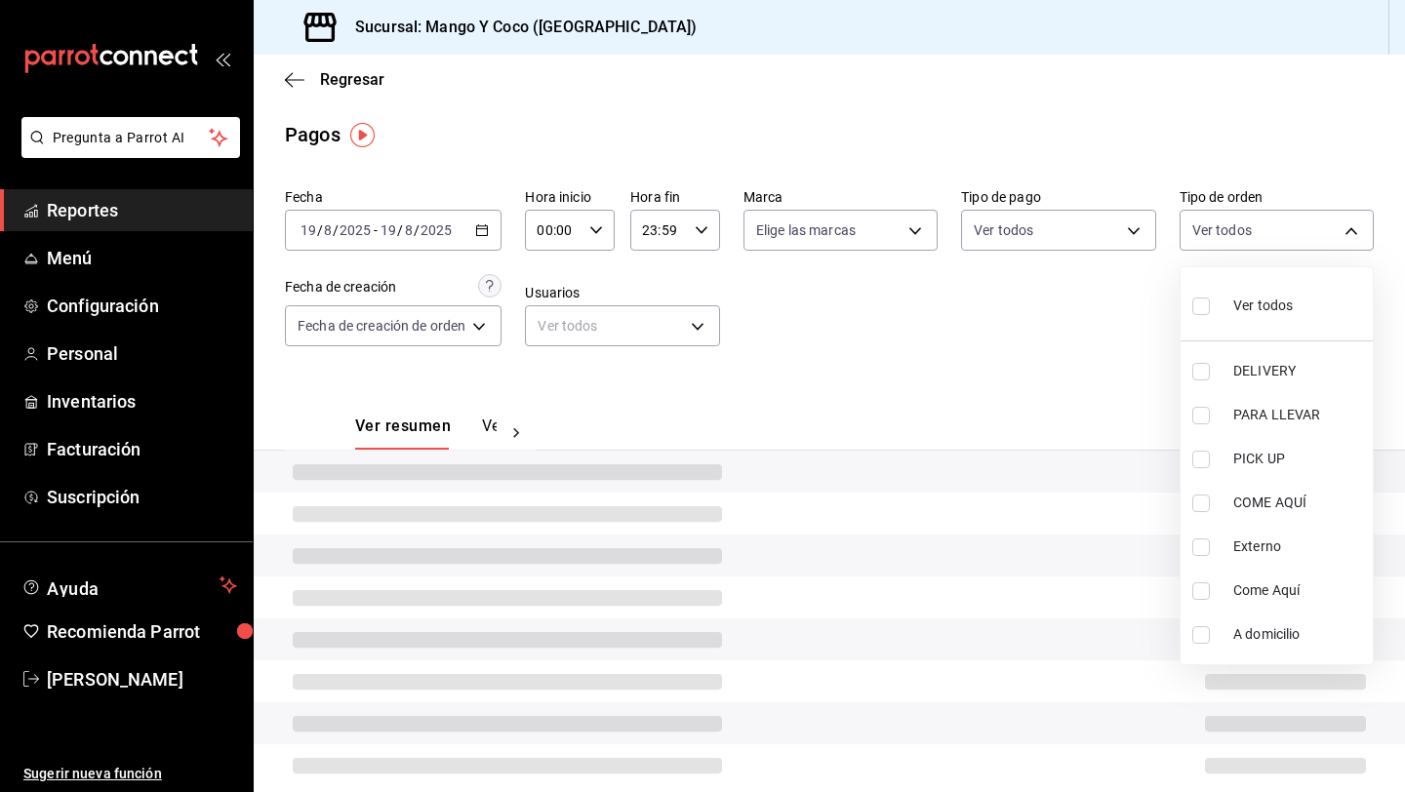
click at [1199, 310] on input "checkbox" at bounding box center [1202, 307] width 18 height 18
checkbox input "true"
type input "5d557e33-8e3b-4e7a-adf0-e2d1449f445d,e47f4cf5-f69b-47dd-93b4-00143df15fe9,27a36…"
checkbox input "true"
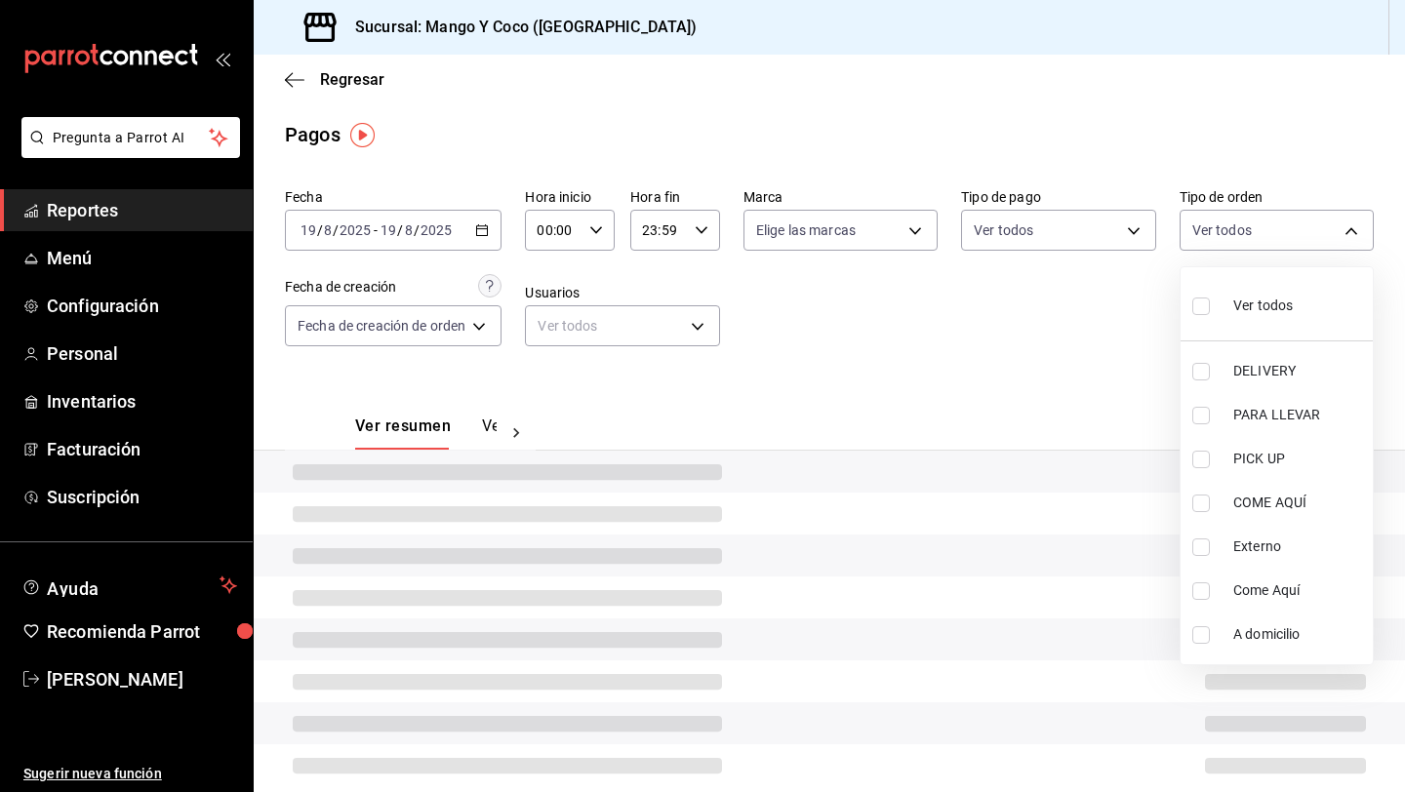
checkbox input "true"
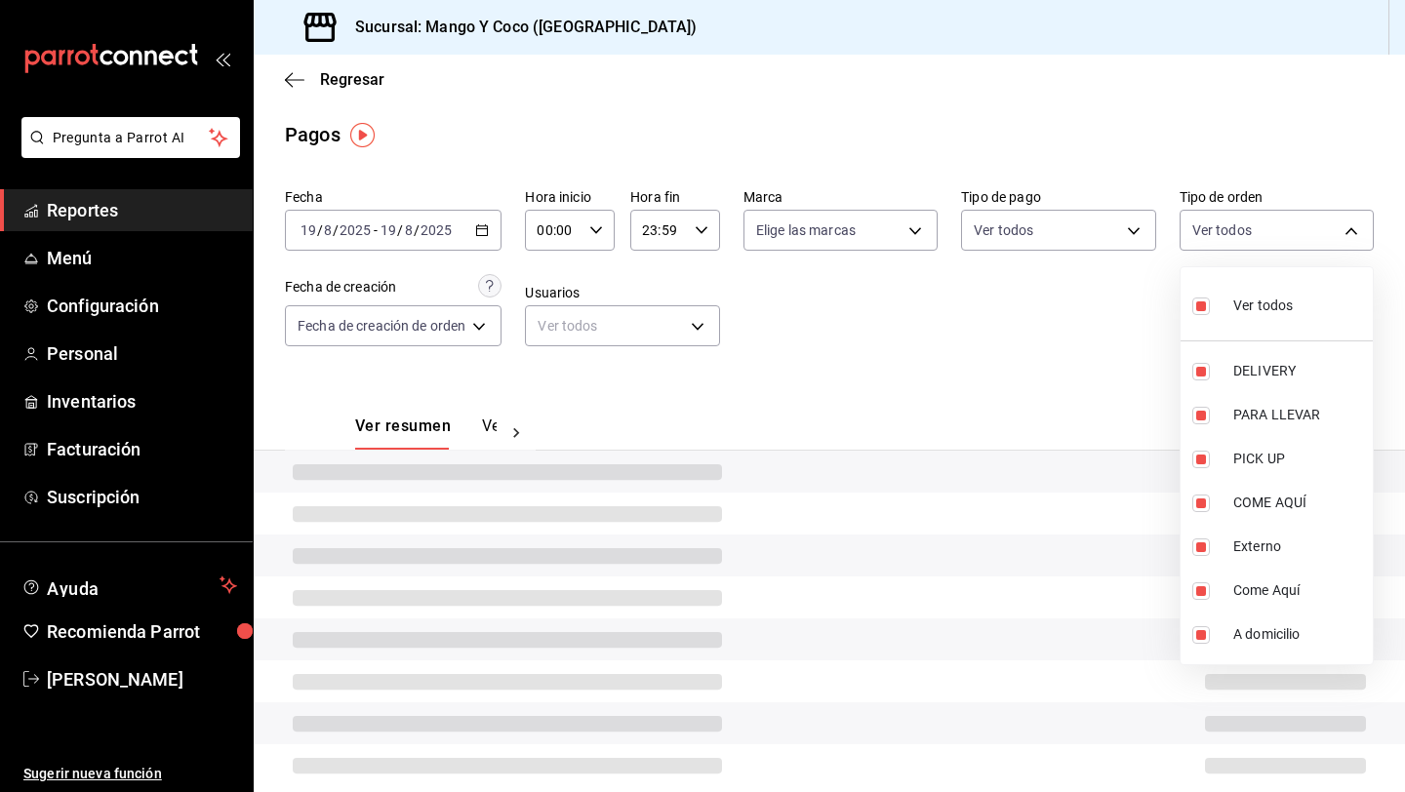
click at [1199, 310] on input "checkbox" at bounding box center [1202, 307] width 18 height 18
checkbox input "false"
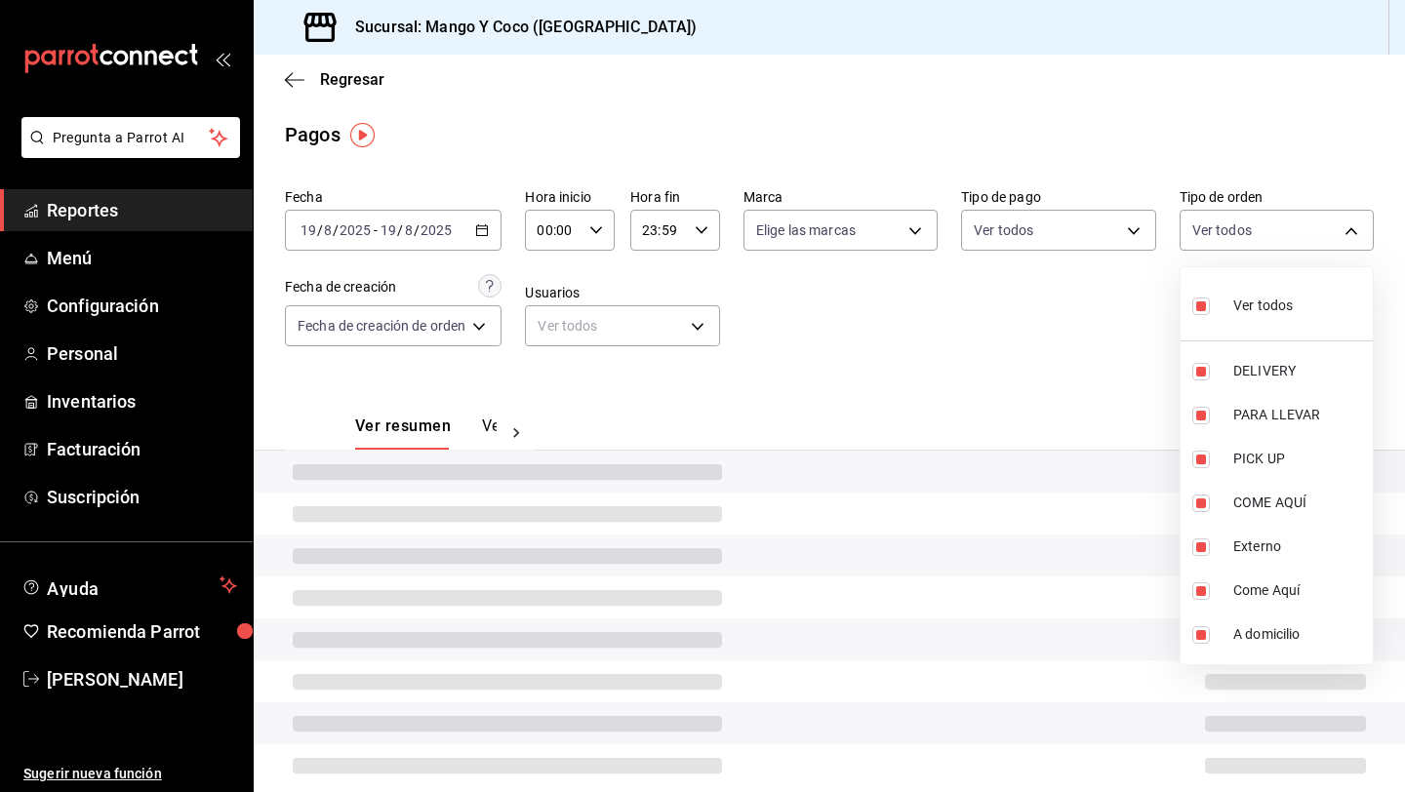
checkbox input "false"
click at [1206, 375] on input "checkbox" at bounding box center [1202, 372] width 18 height 18
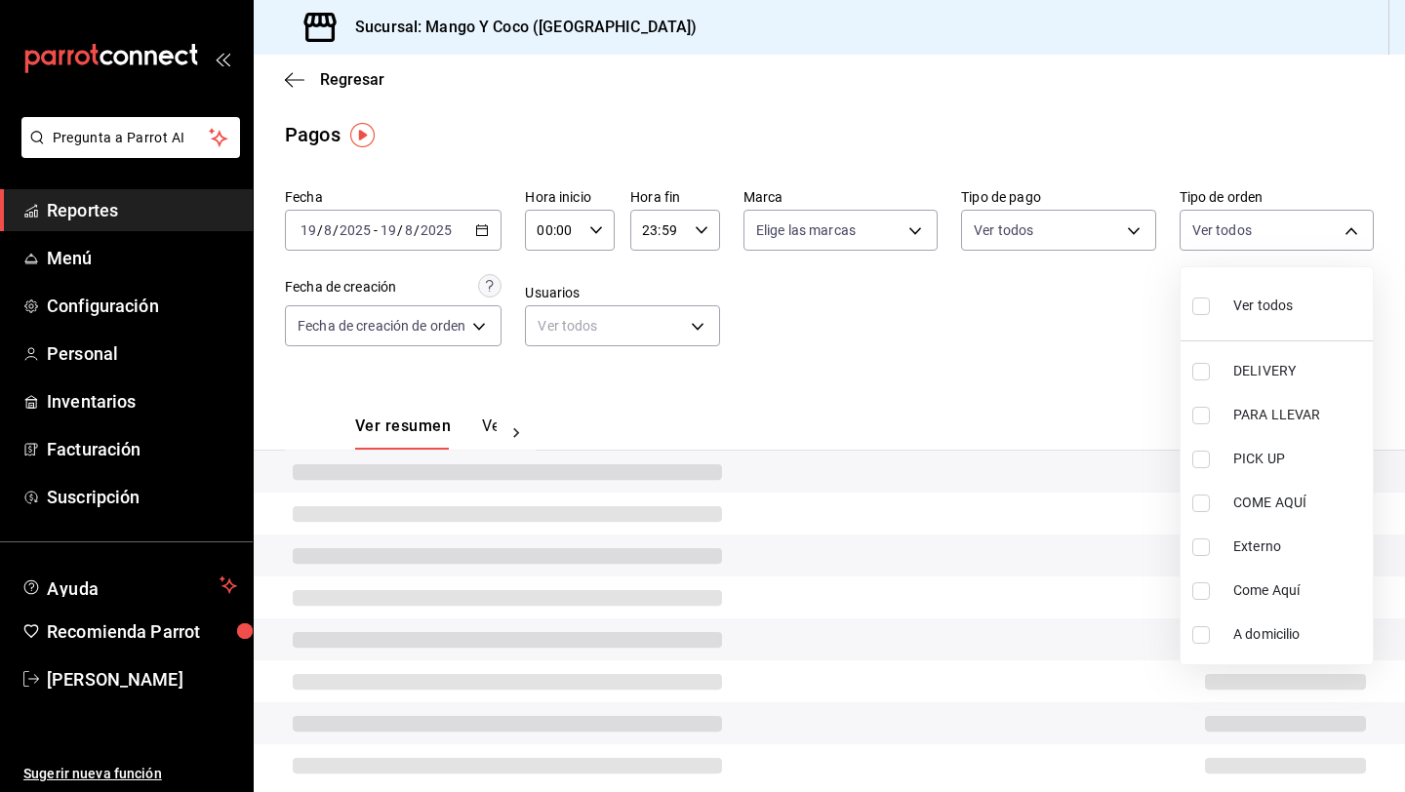
checkbox input "true"
type input "5d557e33-8e3b-4e7a-adf0-e2d1449f445d"
click at [1054, 359] on div at bounding box center [702, 396] width 1405 height 792
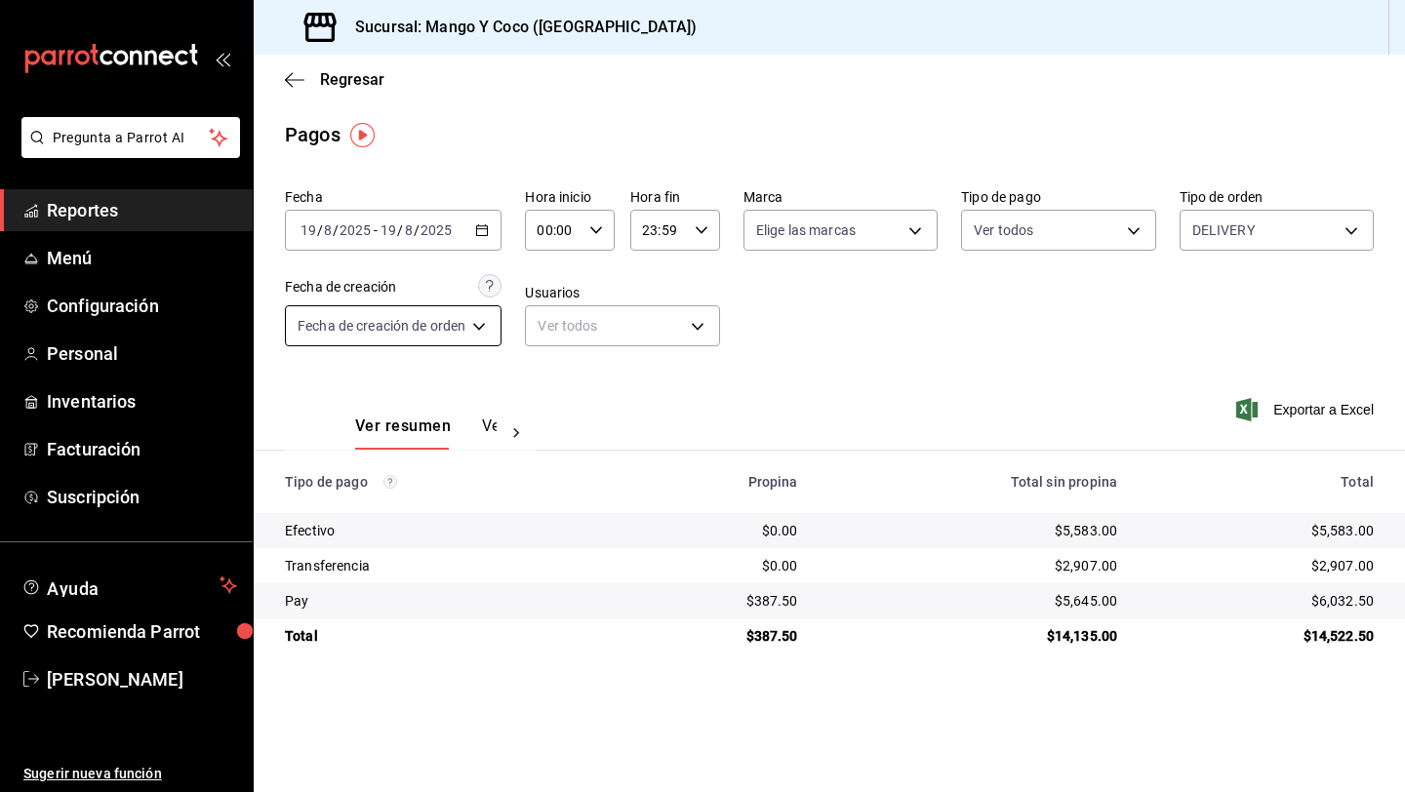
click at [476, 327] on body "Pregunta a Parrot AI Reportes Menú Configuración Personal Inventarios Facturaci…" at bounding box center [702, 396] width 1405 height 792
click at [476, 327] on div at bounding box center [702, 396] width 1405 height 792
click at [861, 346] on div "Fecha [DATE] [DATE] - [DATE] [DATE] Hora inicio 00:00 Hora inicio Hora fin 23:5…" at bounding box center [829, 275] width 1089 height 189
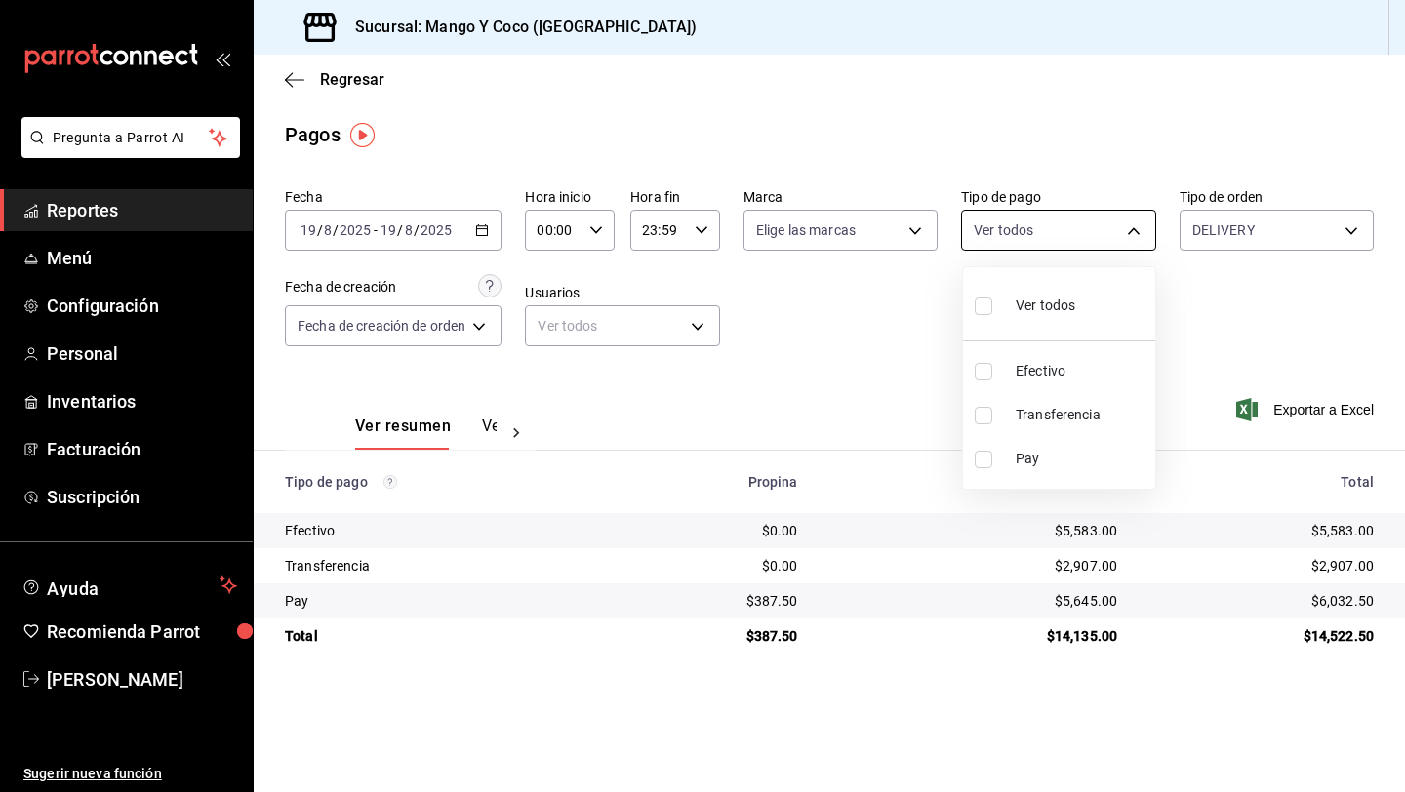
click at [1031, 244] on body "Pregunta a Parrot AI Reportes Menú Configuración Personal Inventarios Facturaci…" at bounding box center [702, 396] width 1405 height 792
click at [1013, 297] on div "Ver todos" at bounding box center [1025, 304] width 101 height 42
type input "fff34a4b-30cc-4ade-a316-8bdc25580d21,a5f44bf8-bd80-41f6-9bc5-5dcb5093bc37,b96c0…"
checkbox input "true"
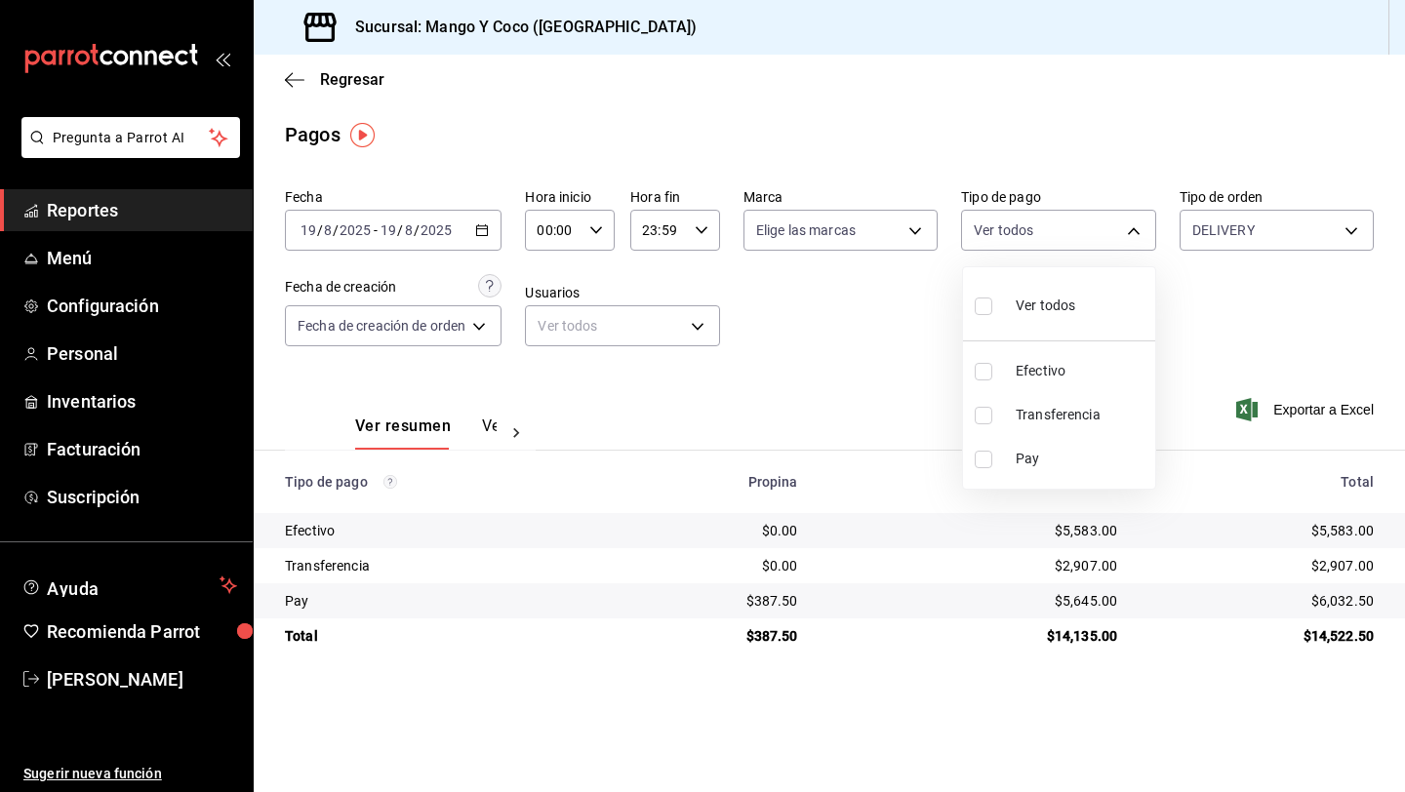
checkbox input "true"
click at [1013, 234] on div at bounding box center [702, 396] width 1405 height 792
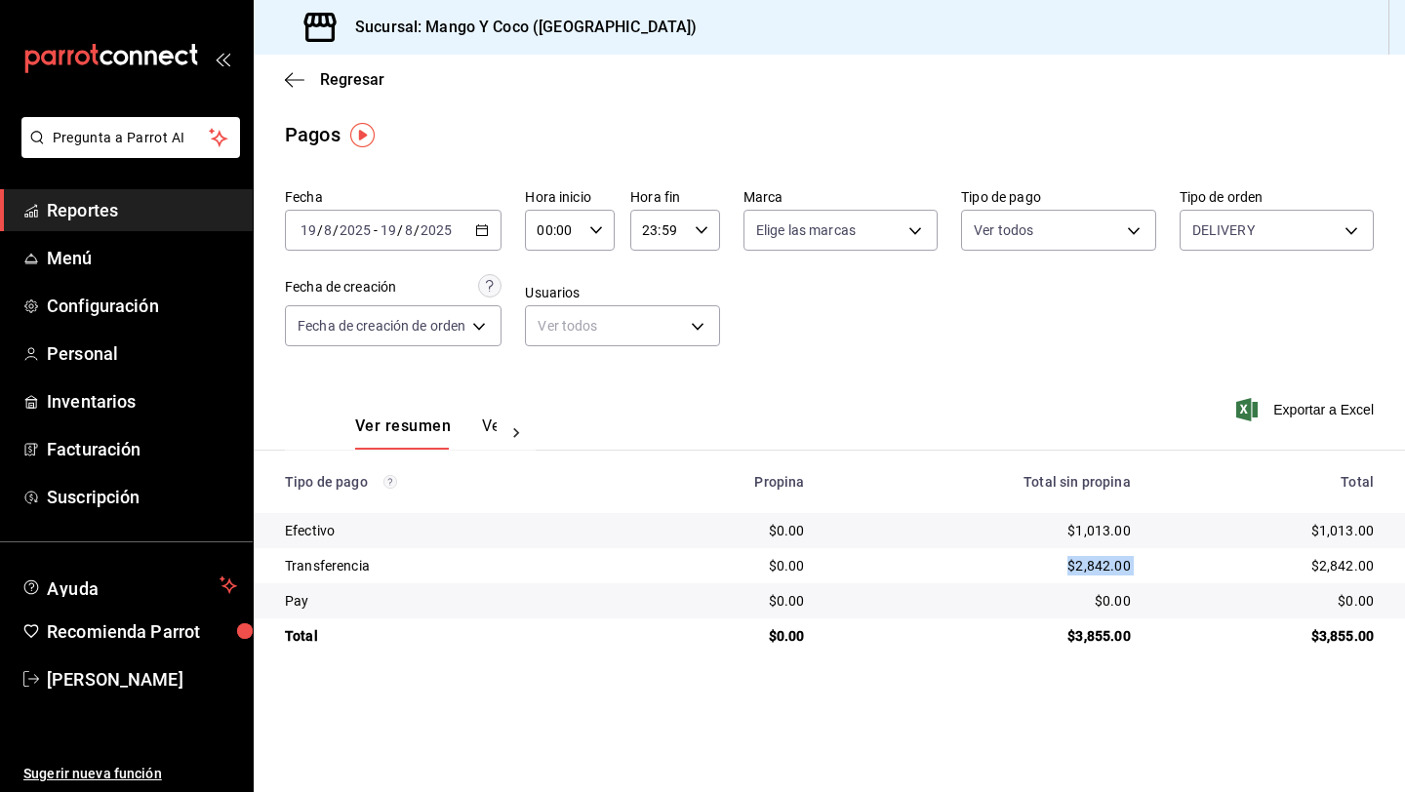
drag, startPoint x: 1070, startPoint y: 565, endPoint x: 1184, endPoint y: 565, distance: 114.2
click at [1184, 565] on tr "Transferencia $0.00 $2,842.00 $2,842.00" at bounding box center [830, 565] width 1152 height 35
click at [1154, 564] on td "$2,842.00" at bounding box center [1276, 565] width 259 height 35
click at [490, 424] on button "Ver pagos" at bounding box center [518, 433] width 73 height 33
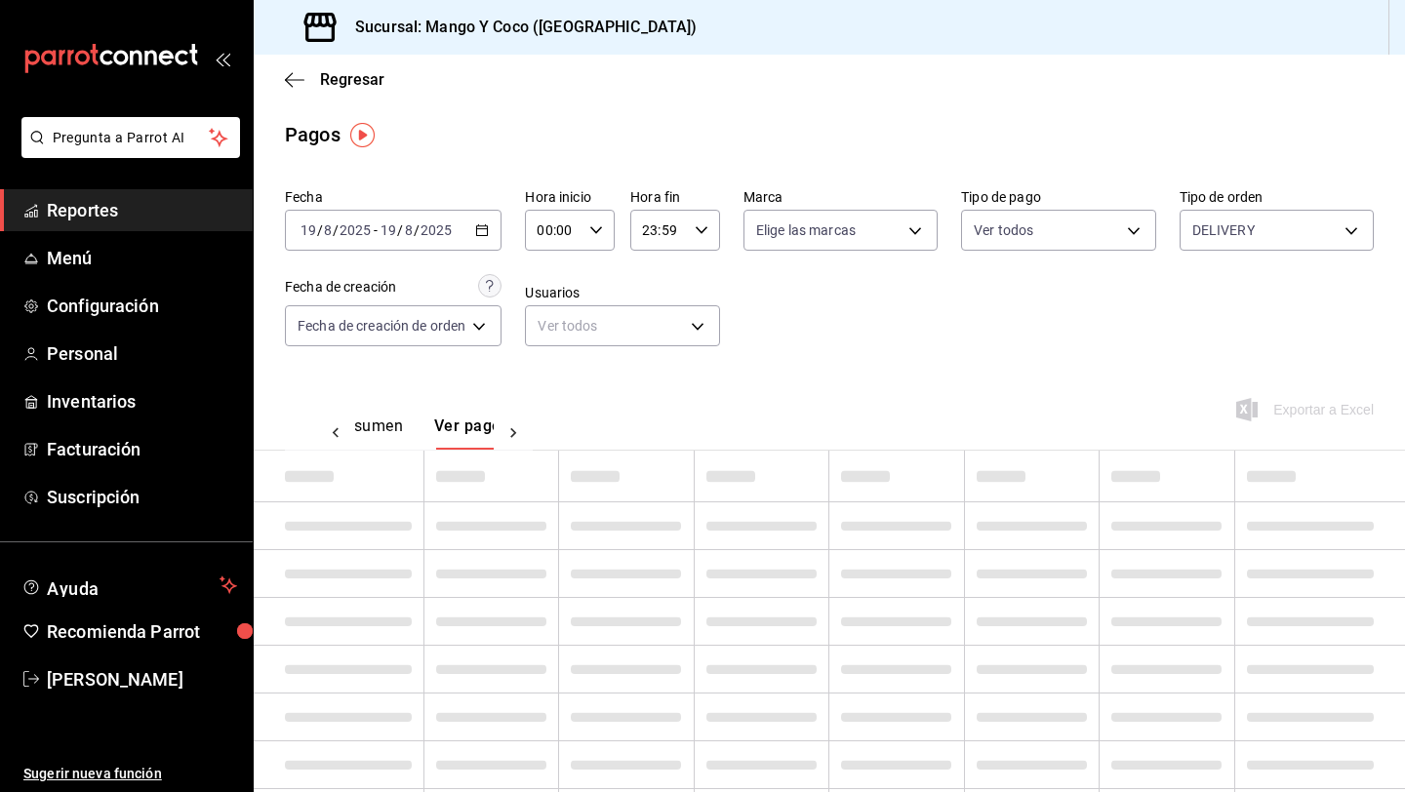
scroll to position [0, 58]
